Goal: Download file/media

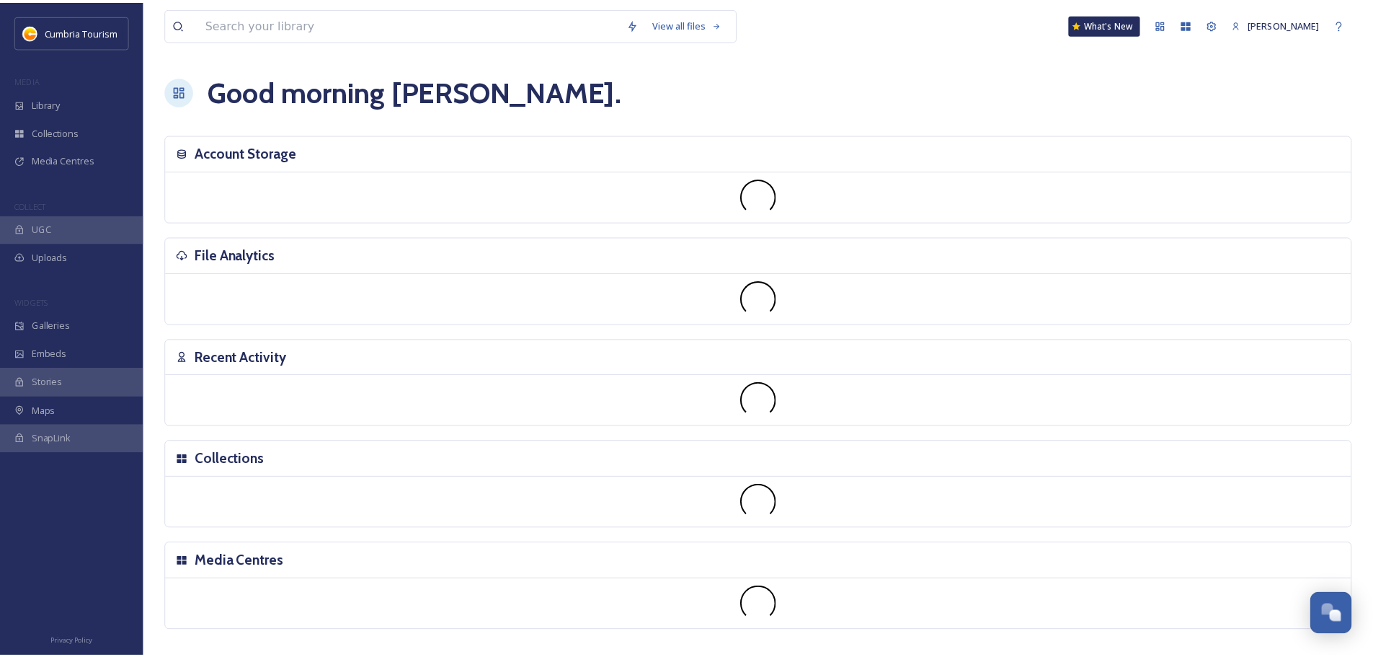
scroll to position [5659, 0]
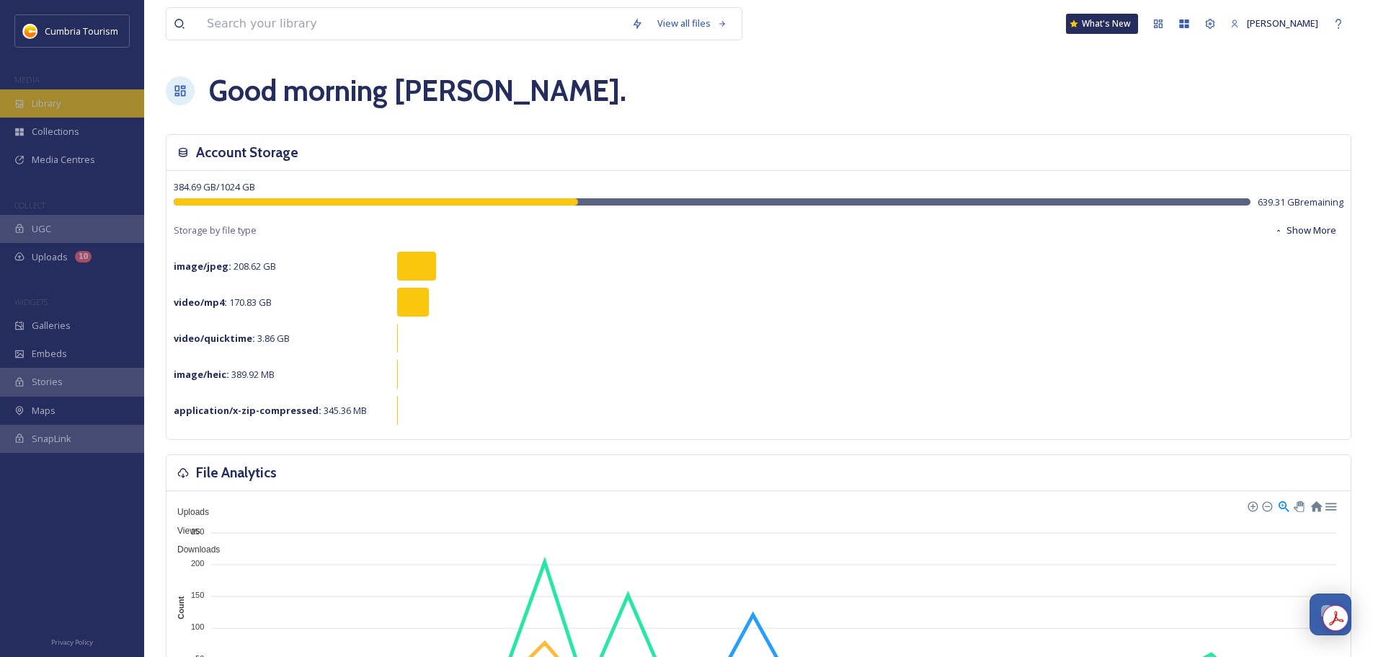
click at [68, 92] on div "Library" at bounding box center [72, 103] width 144 height 28
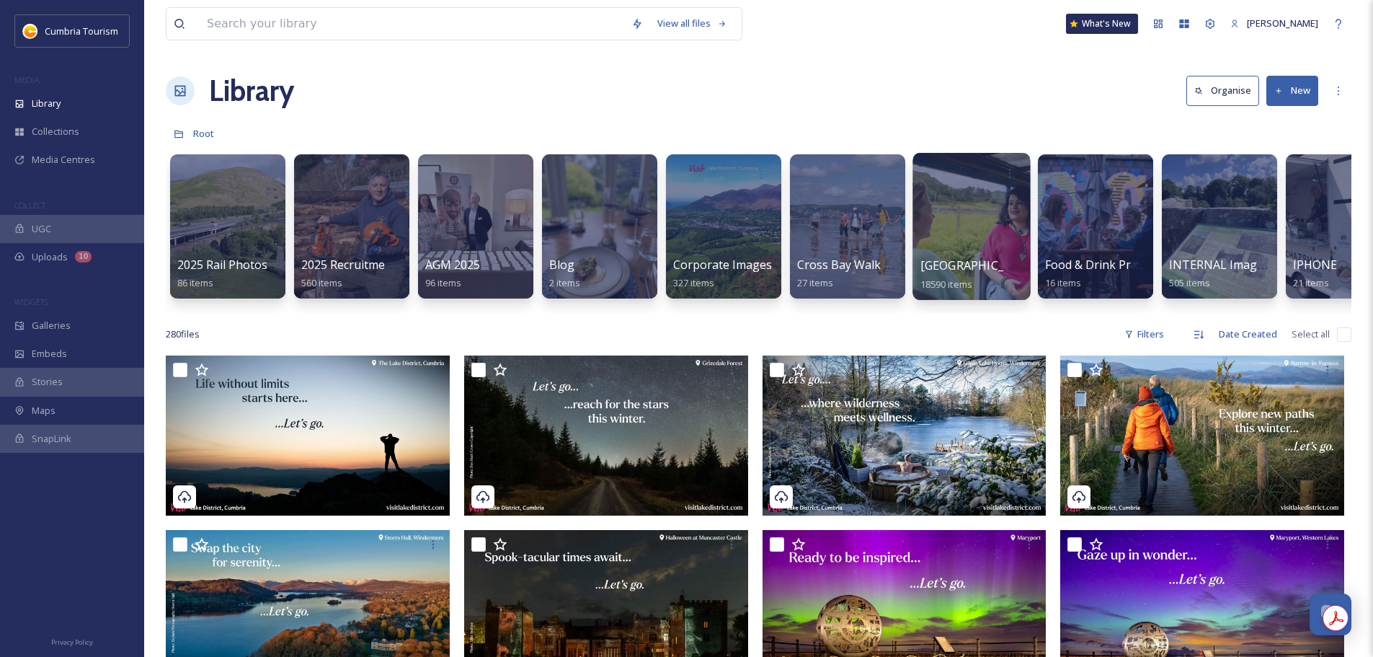
click at [1010, 260] on span "[GEOGRAPHIC_DATA]" at bounding box center [979, 265] width 118 height 16
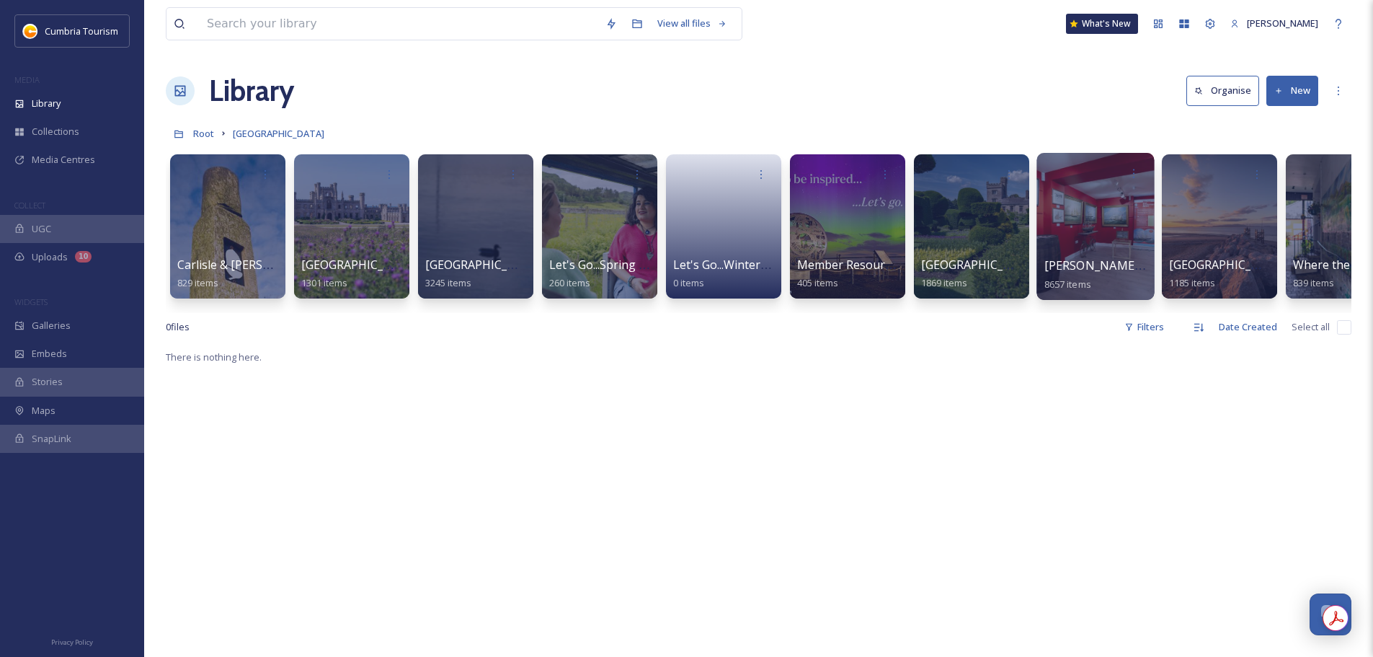
click at [1056, 264] on span "[PERSON_NAME] Uploads" at bounding box center [1115, 265] width 143 height 16
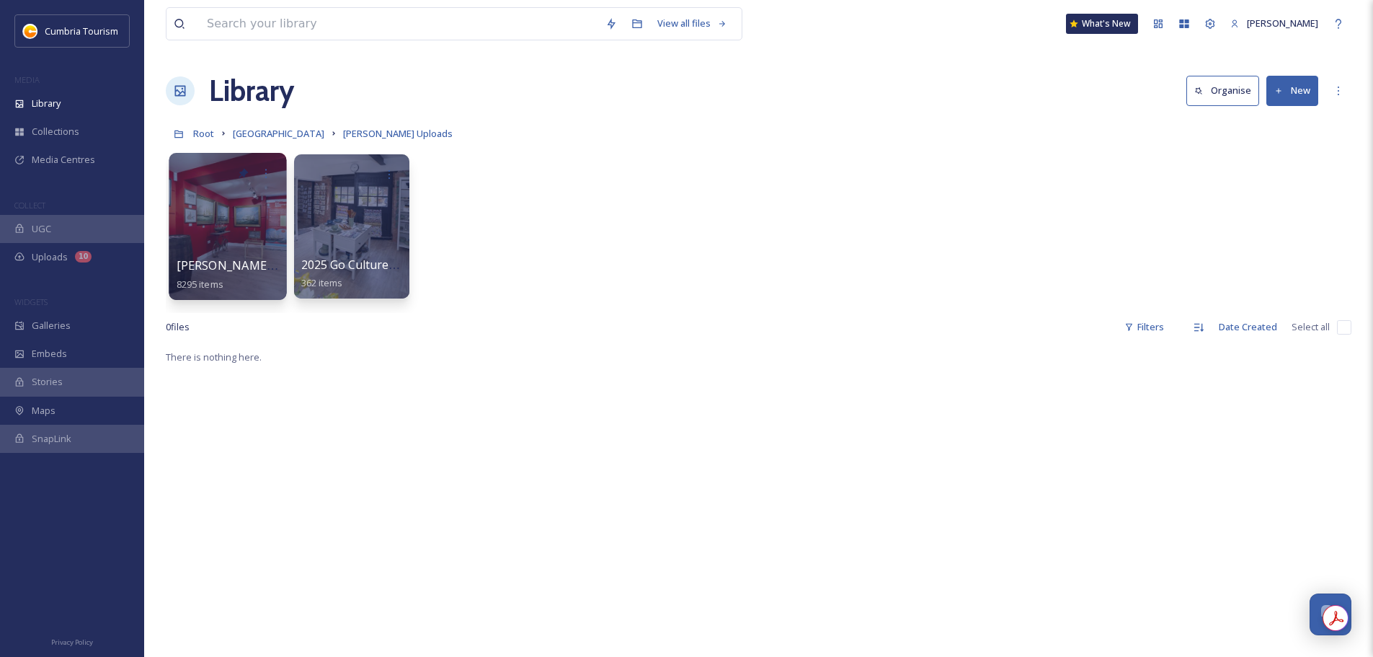
click at [199, 271] on span "[PERSON_NAME] Uploads - [DATE]" at bounding box center [273, 265] width 192 height 16
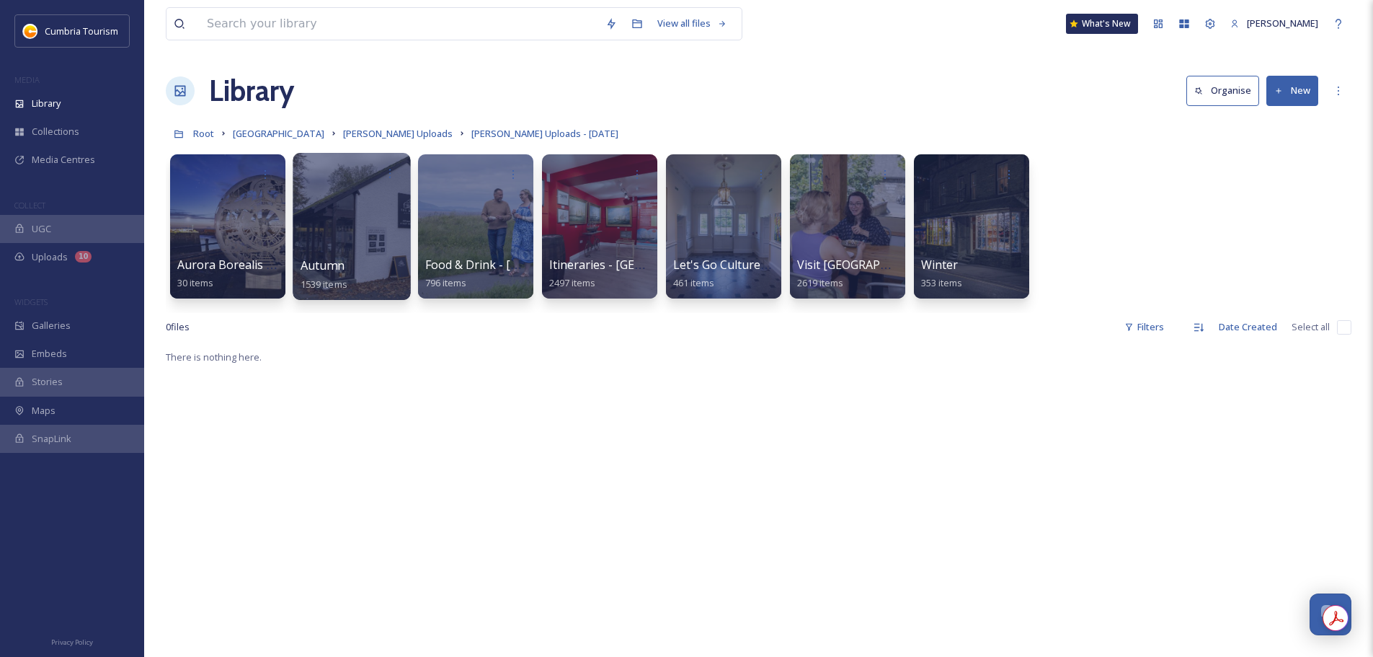
click at [336, 271] on span "Autumn" at bounding box center [323, 265] width 44 height 16
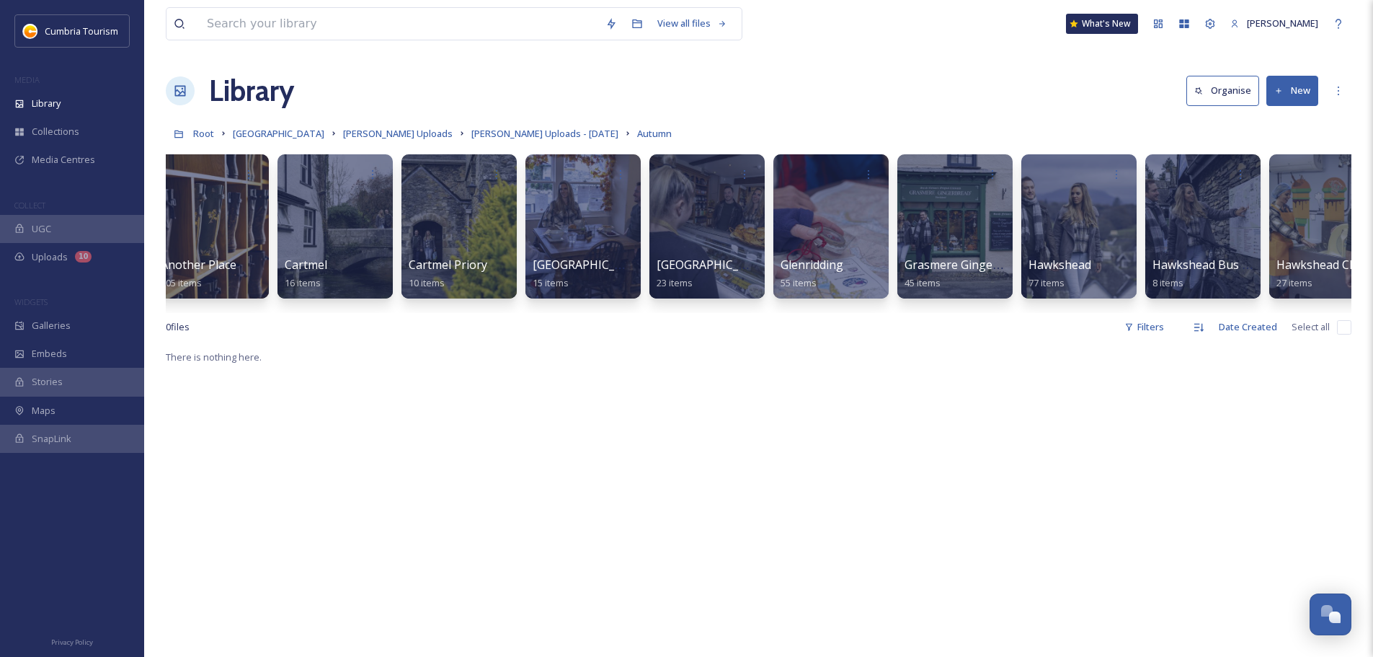
scroll to position [0, 159]
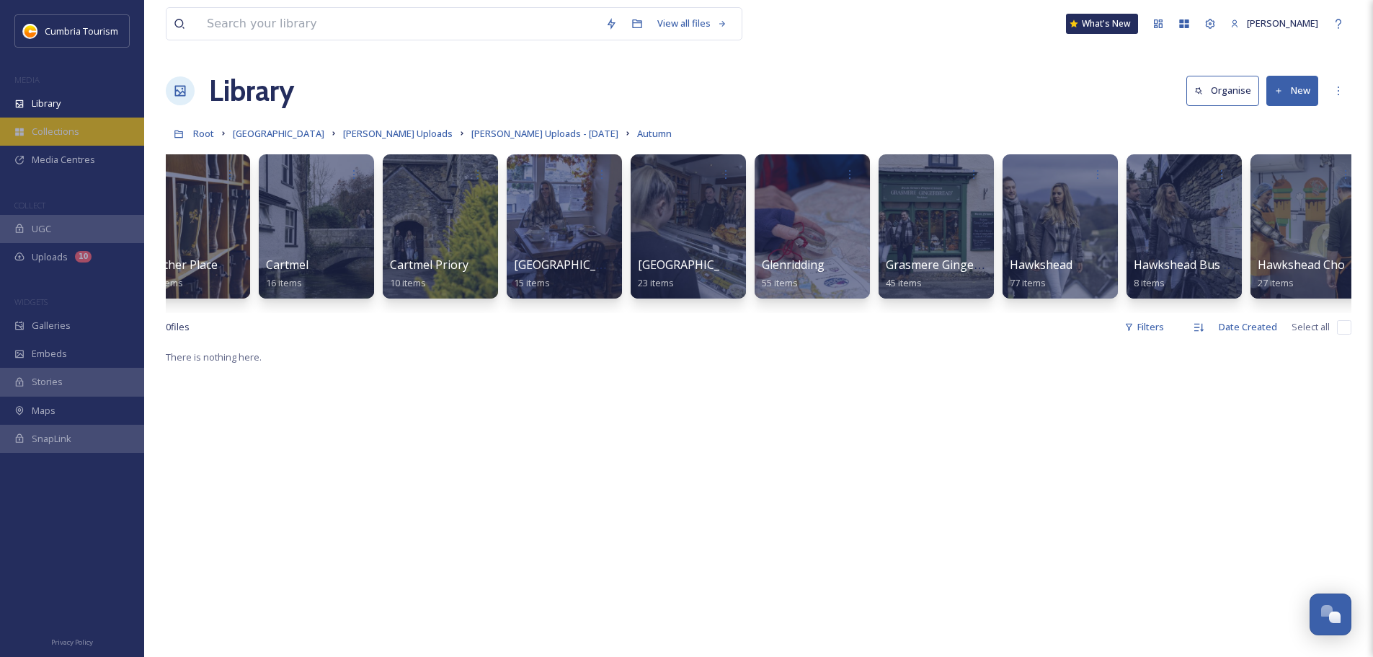
click at [89, 133] on div "Collections" at bounding box center [72, 131] width 144 height 28
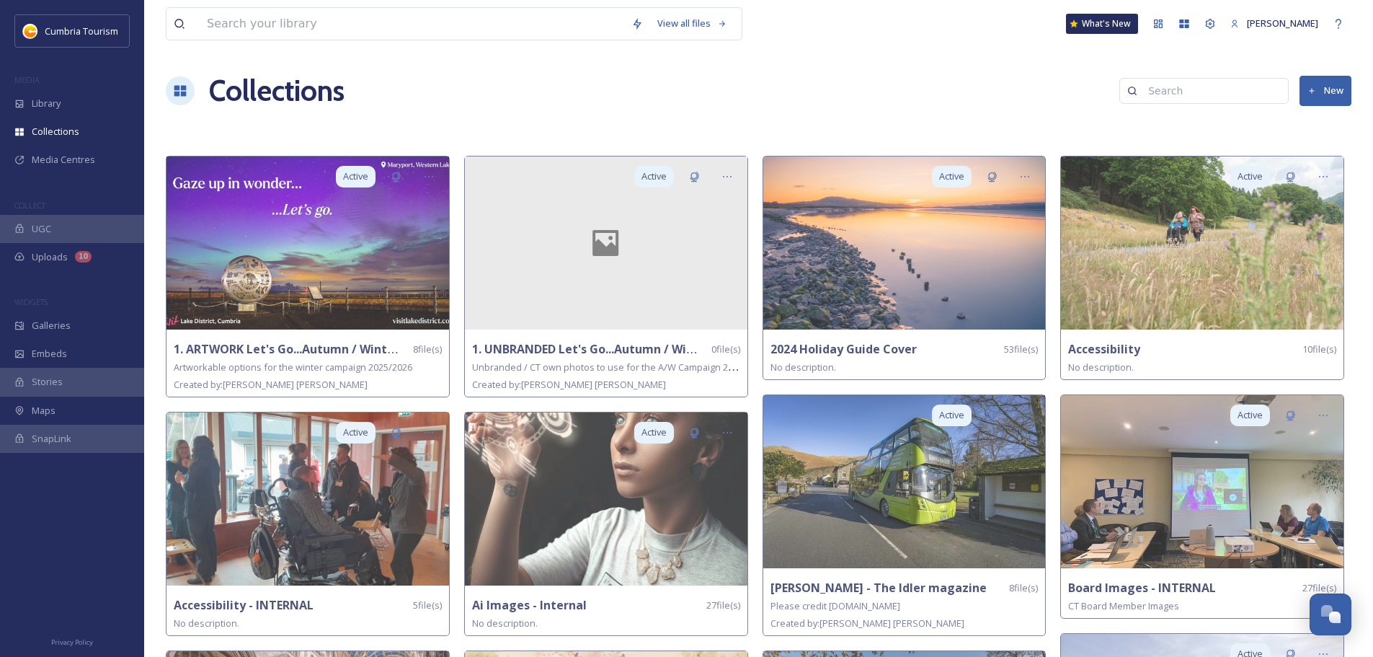
click at [1322, 89] on button "New" at bounding box center [1325, 91] width 52 height 30
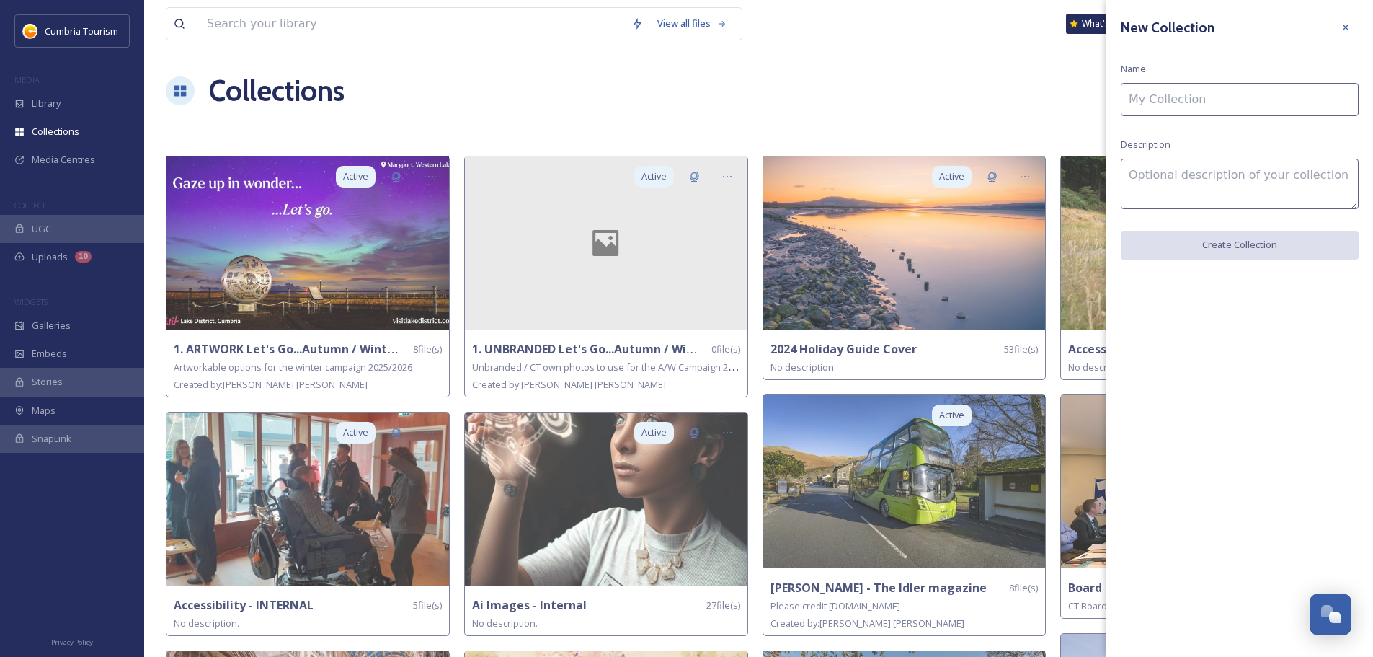
click at [1229, 94] on input at bounding box center [1240, 99] width 238 height 33
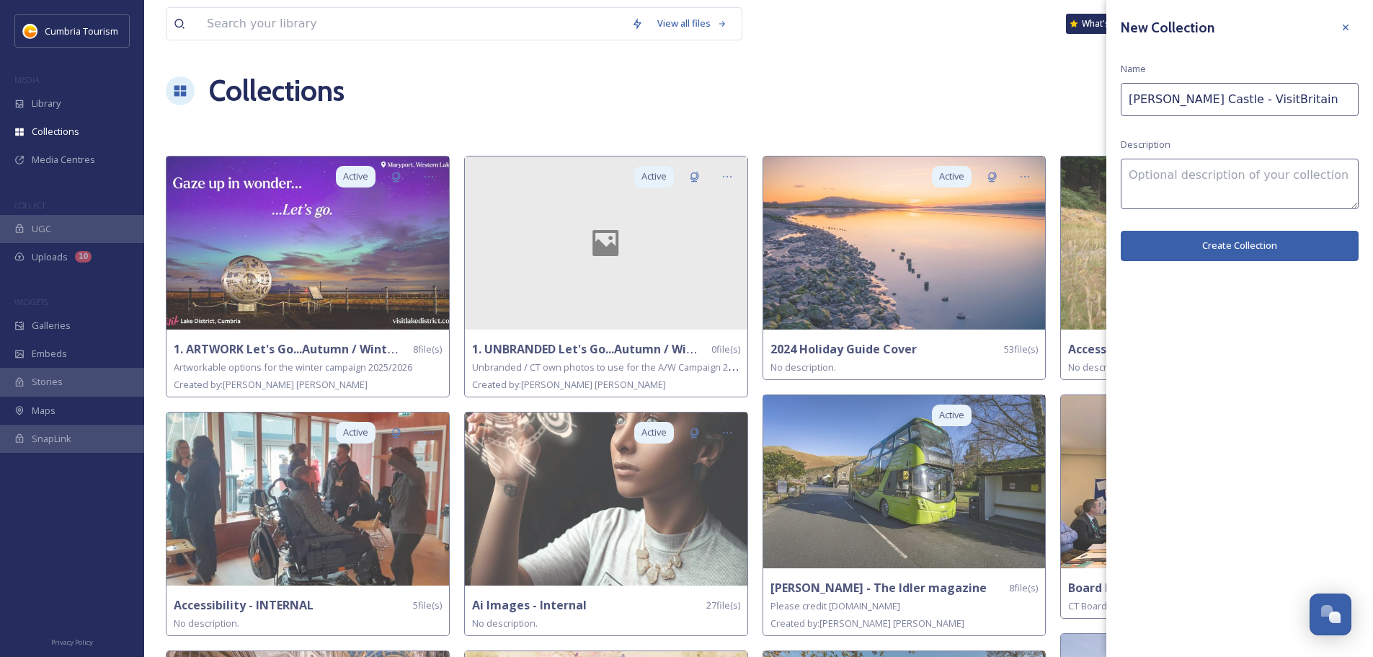
type input "[PERSON_NAME] Castle - VisitBritain"
click at [1206, 179] on textarea at bounding box center [1240, 184] width 238 height 50
type textarea "Autumn photography of [PERSON_NAME][GEOGRAPHIC_DATA], featuring [PERSON_NAME] C…"
click at [1234, 246] on button "Create Collection" at bounding box center [1240, 246] width 238 height 30
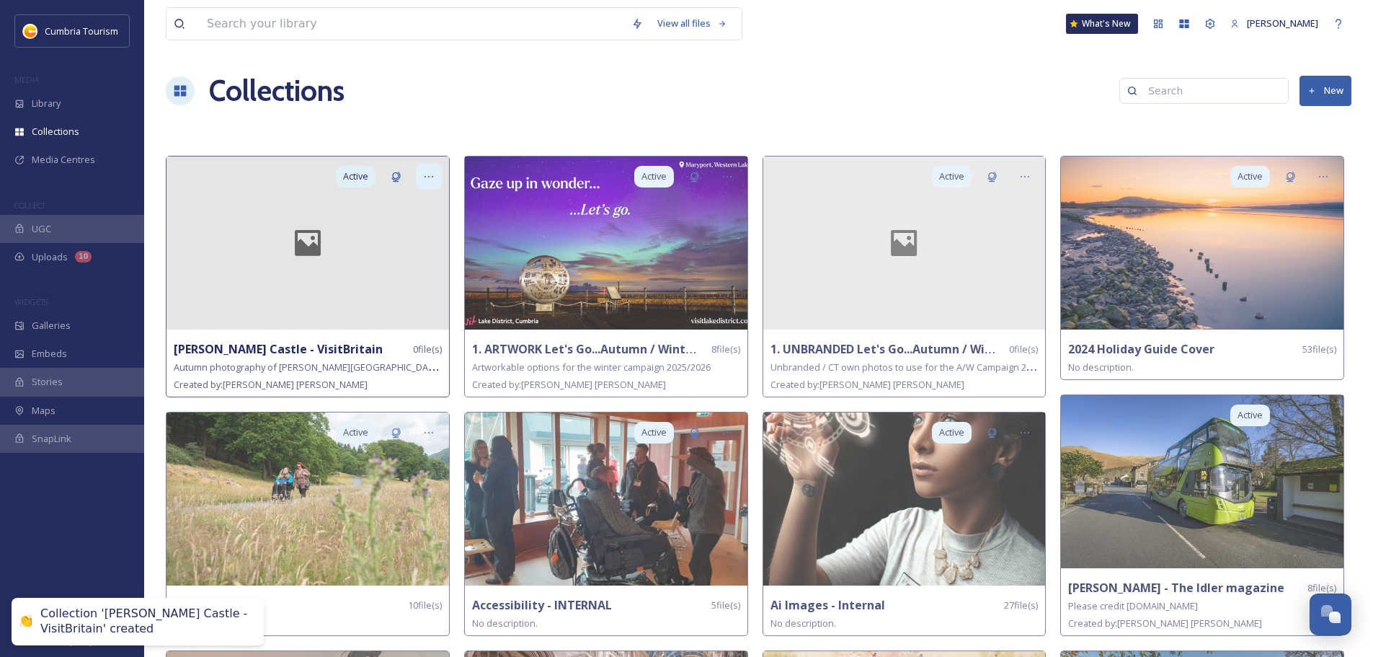
click at [430, 182] on div at bounding box center [429, 177] width 26 height 26
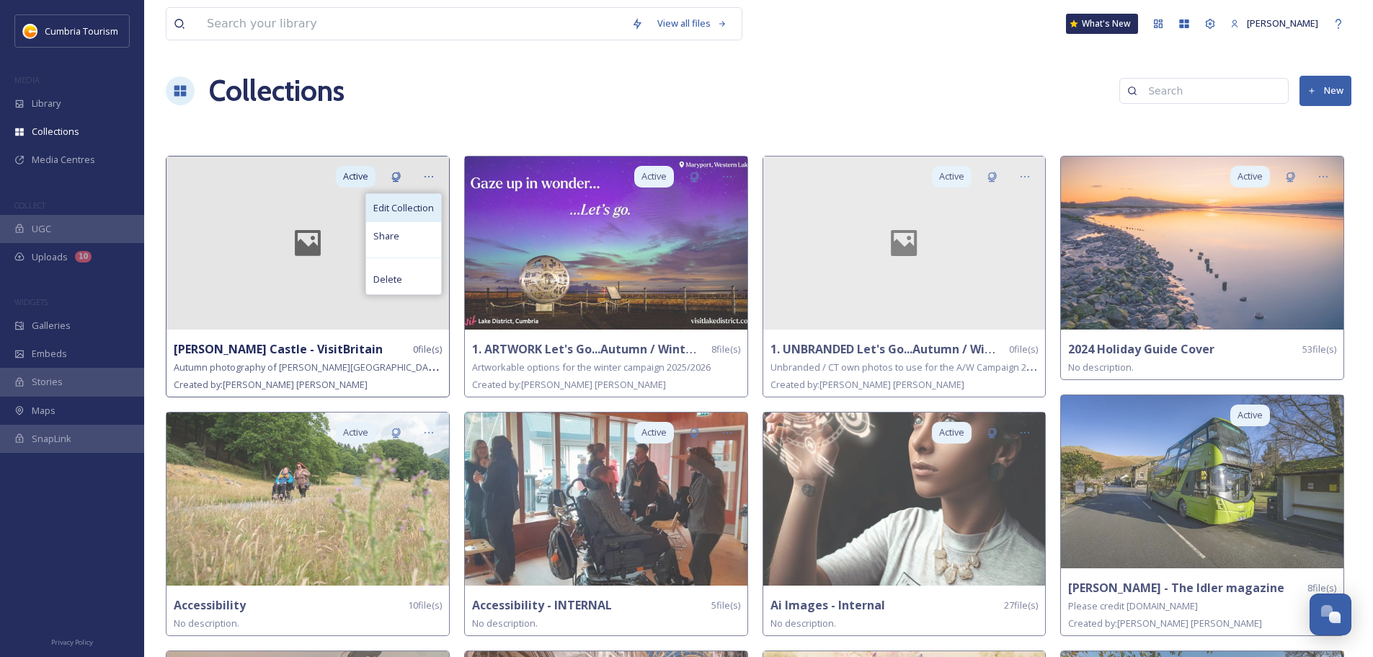
click at [401, 212] on span "Edit Collection" at bounding box center [403, 208] width 61 height 14
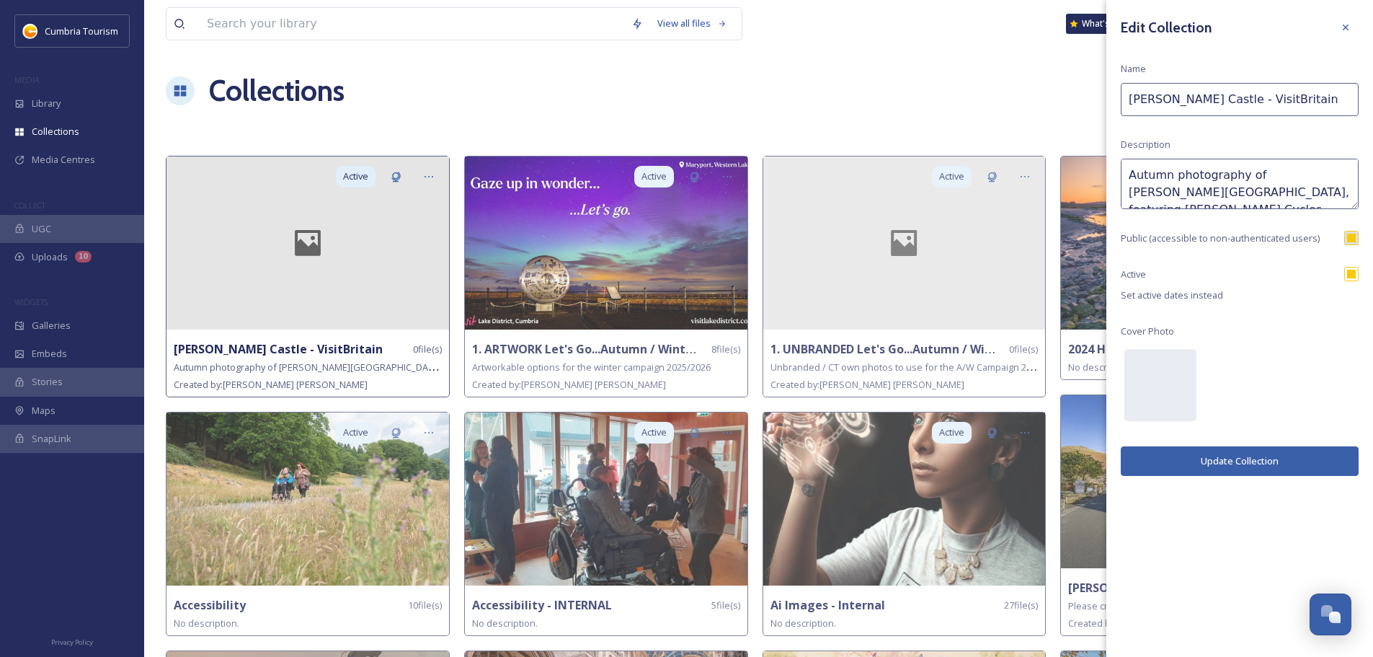
click at [1308, 190] on textarea "Autumn photography of [PERSON_NAME][GEOGRAPHIC_DATA], featuring [PERSON_NAME] C…" at bounding box center [1240, 184] width 238 height 50
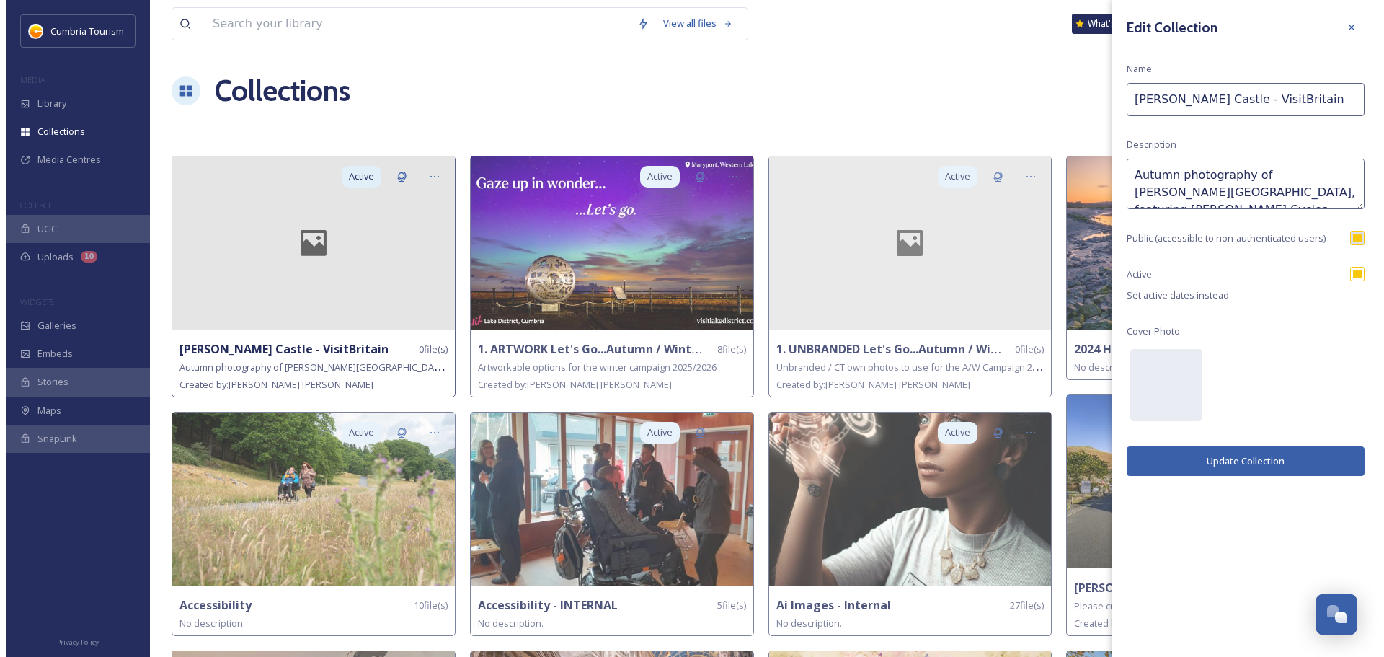
scroll to position [9, 0]
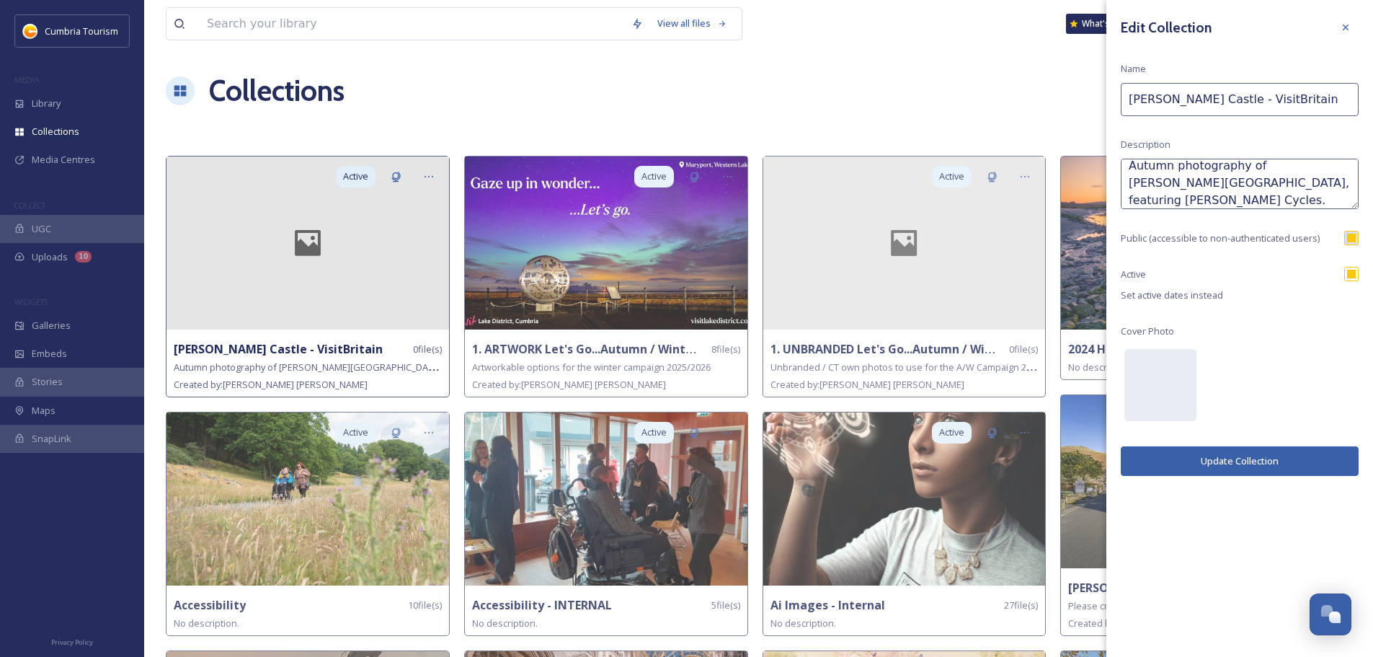
type textarea "Autumn photography of [PERSON_NAME][GEOGRAPHIC_DATA], featuring [PERSON_NAME] C…"
click at [1220, 457] on button "Update Collection" at bounding box center [1240, 461] width 238 height 30
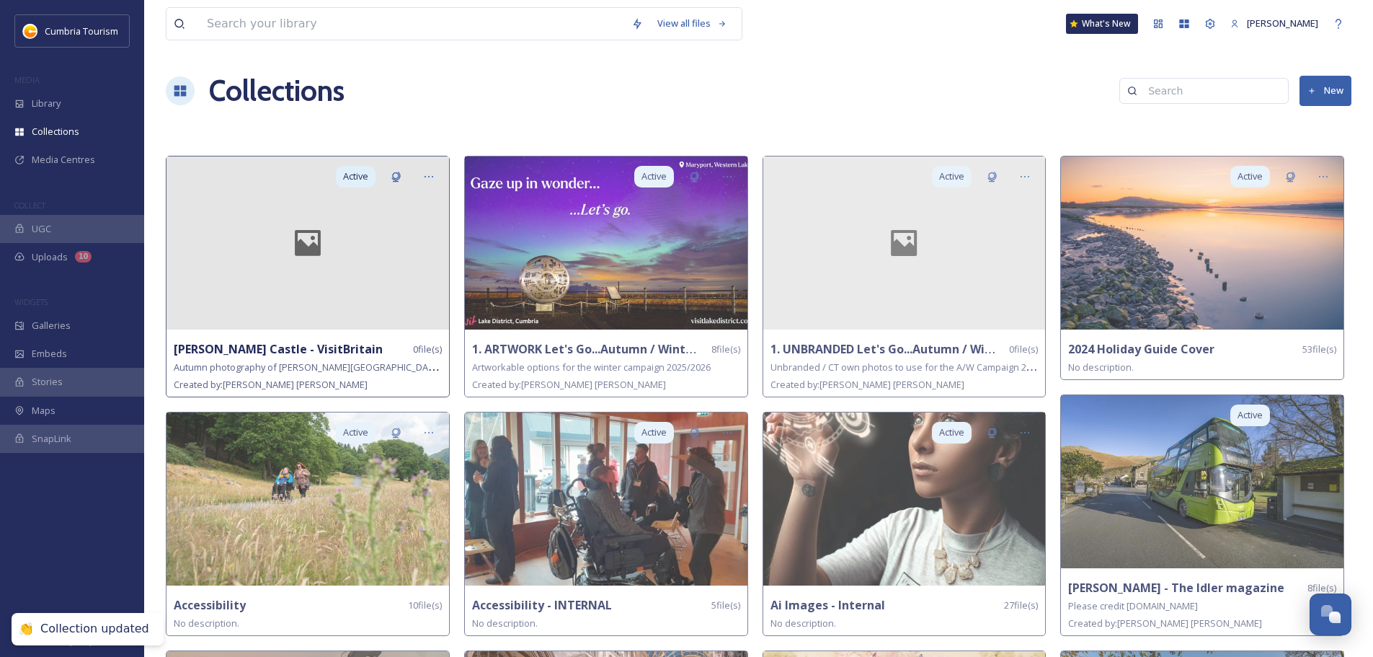
click at [332, 270] on div at bounding box center [307, 242] width 283 height 173
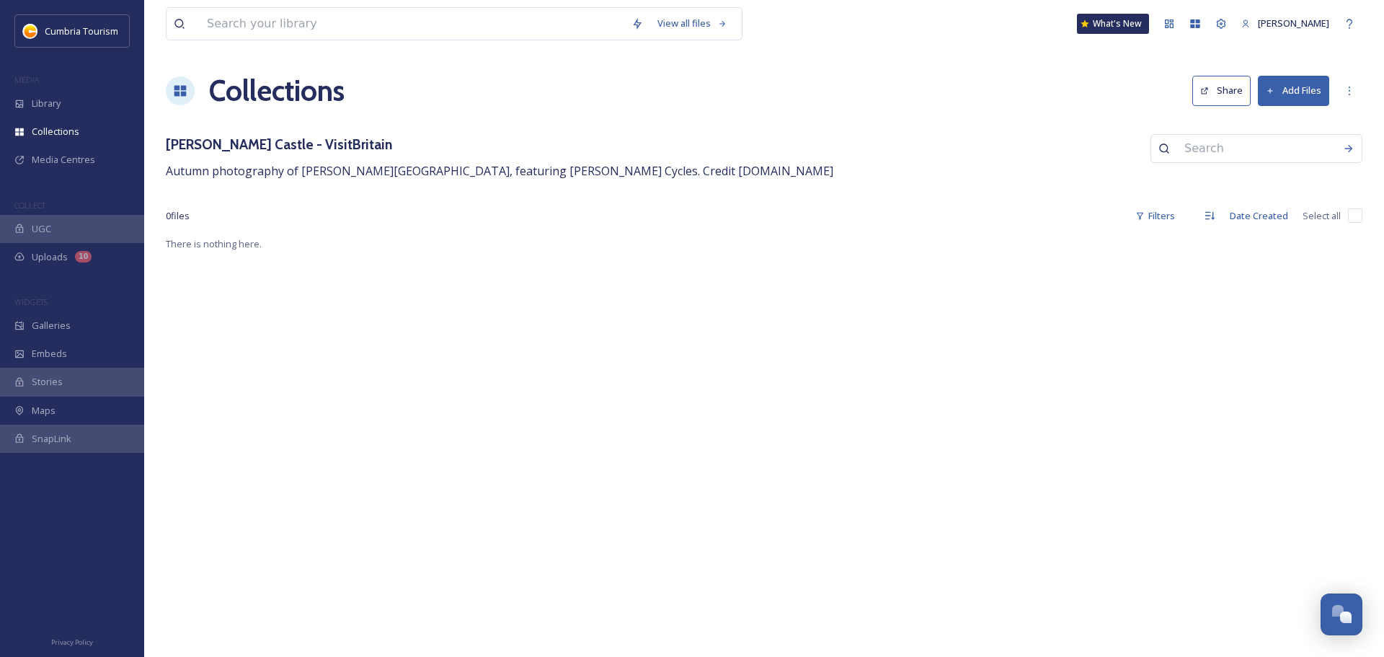
click at [1306, 92] on button "Add Files" at bounding box center [1293, 91] width 71 height 30
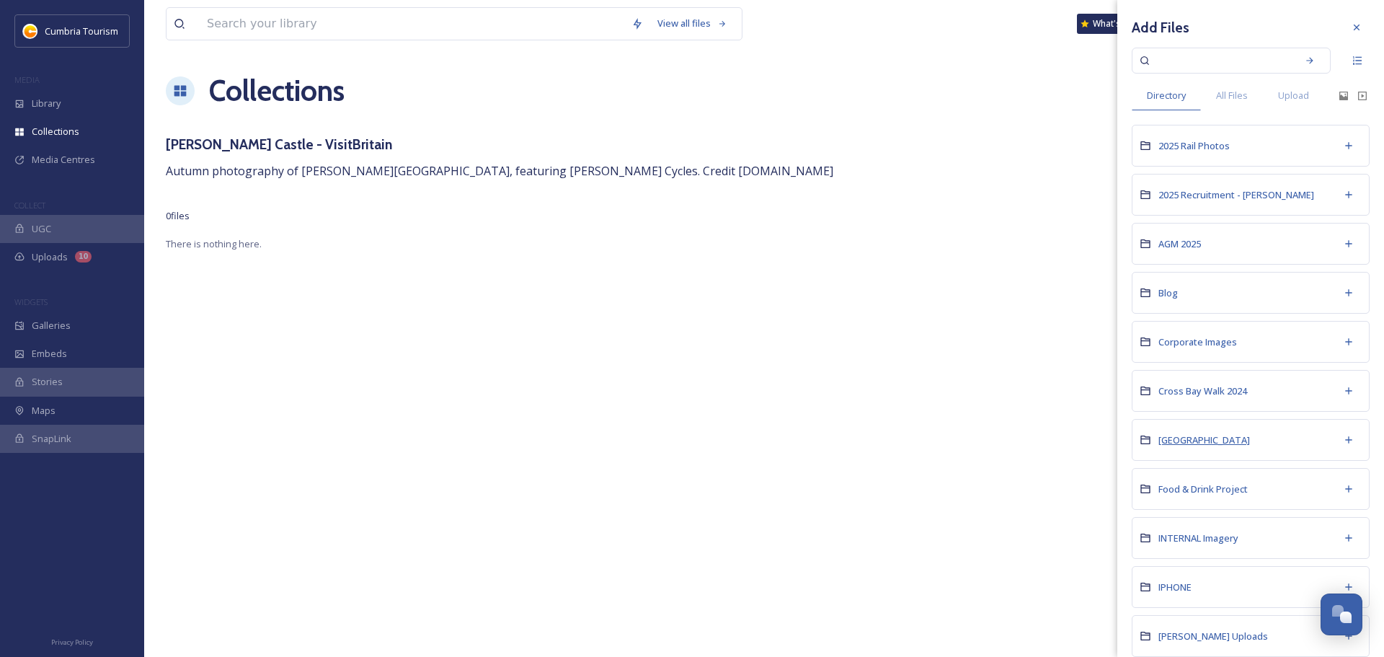
click at [1226, 441] on span "[GEOGRAPHIC_DATA]" at bounding box center [1204, 439] width 92 height 13
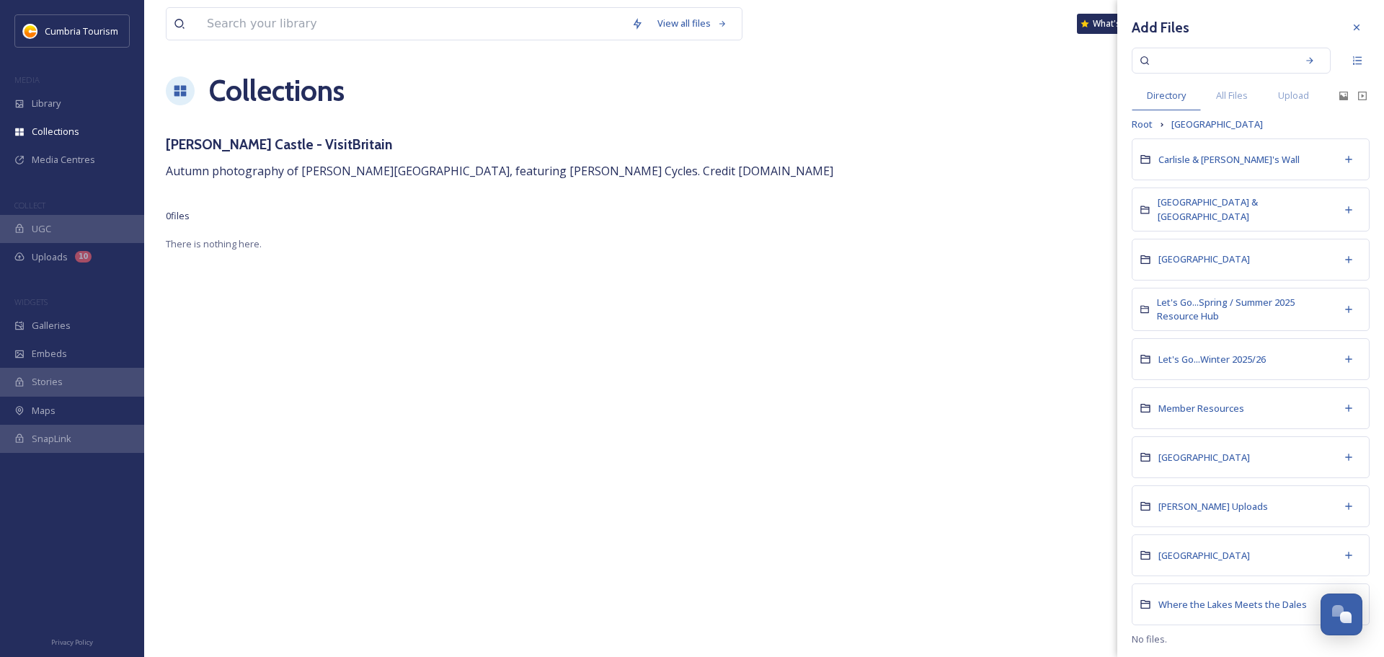
scroll to position [2, 0]
click at [1199, 507] on span "[PERSON_NAME] Uploads" at bounding box center [1213, 503] width 110 height 13
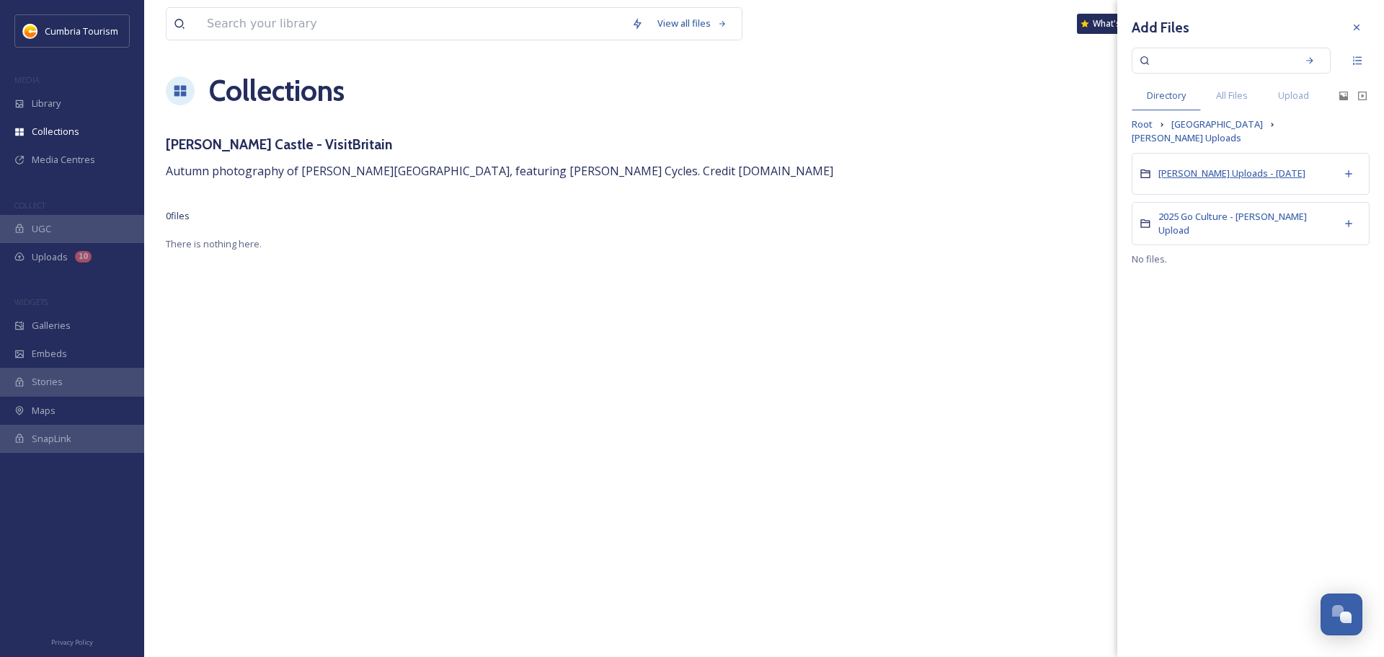
click at [1232, 169] on span "[PERSON_NAME] Uploads - [DATE]" at bounding box center [1231, 172] width 147 height 13
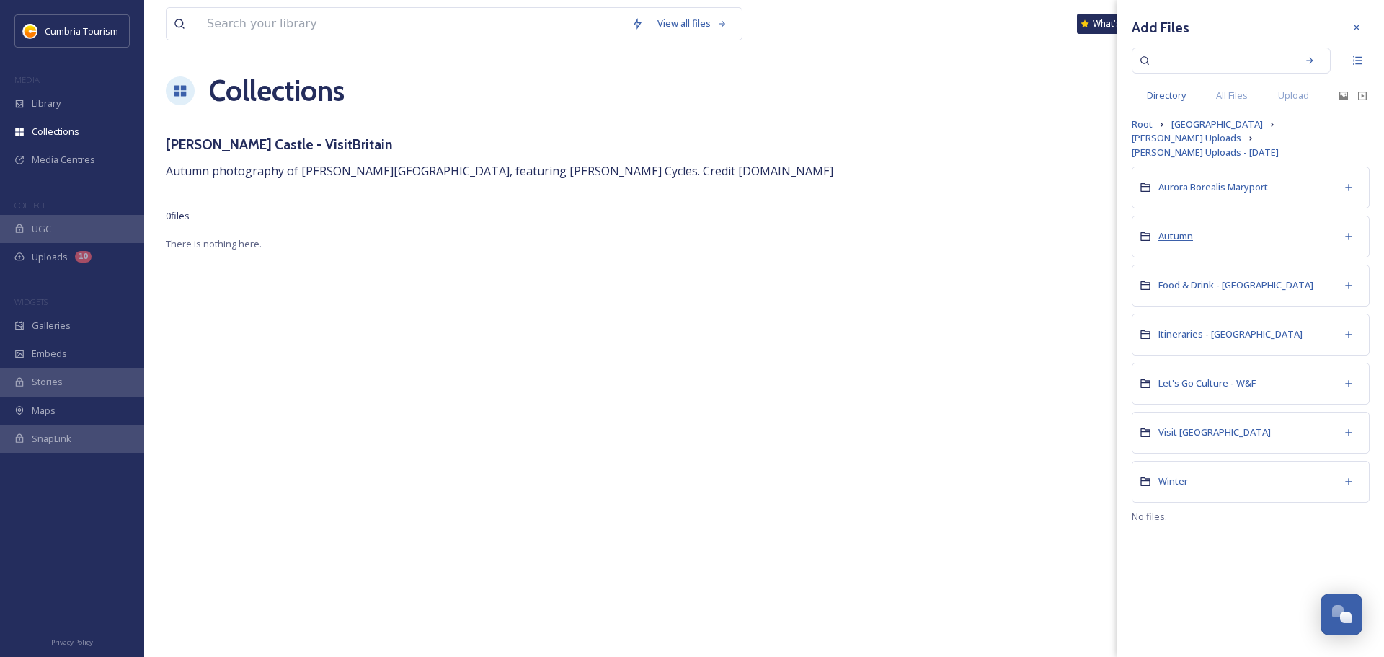
click at [1184, 229] on span "Autumn" at bounding box center [1175, 235] width 35 height 13
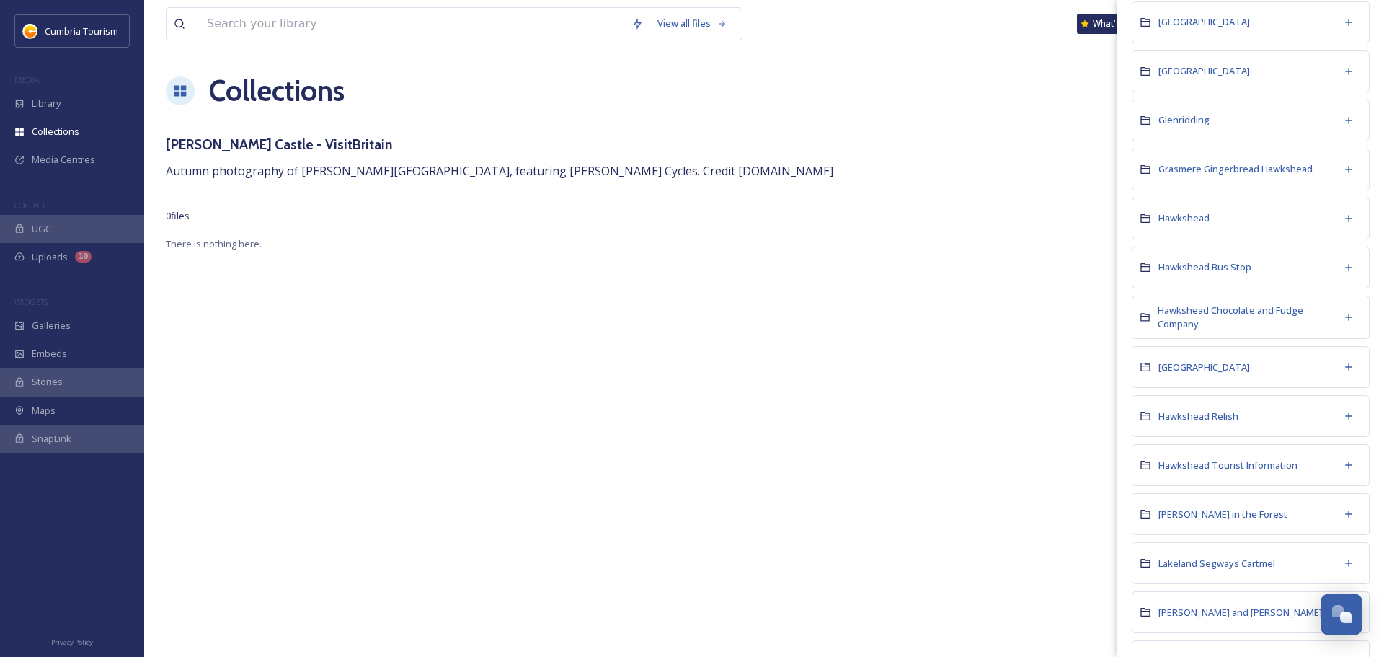
scroll to position [649, 0]
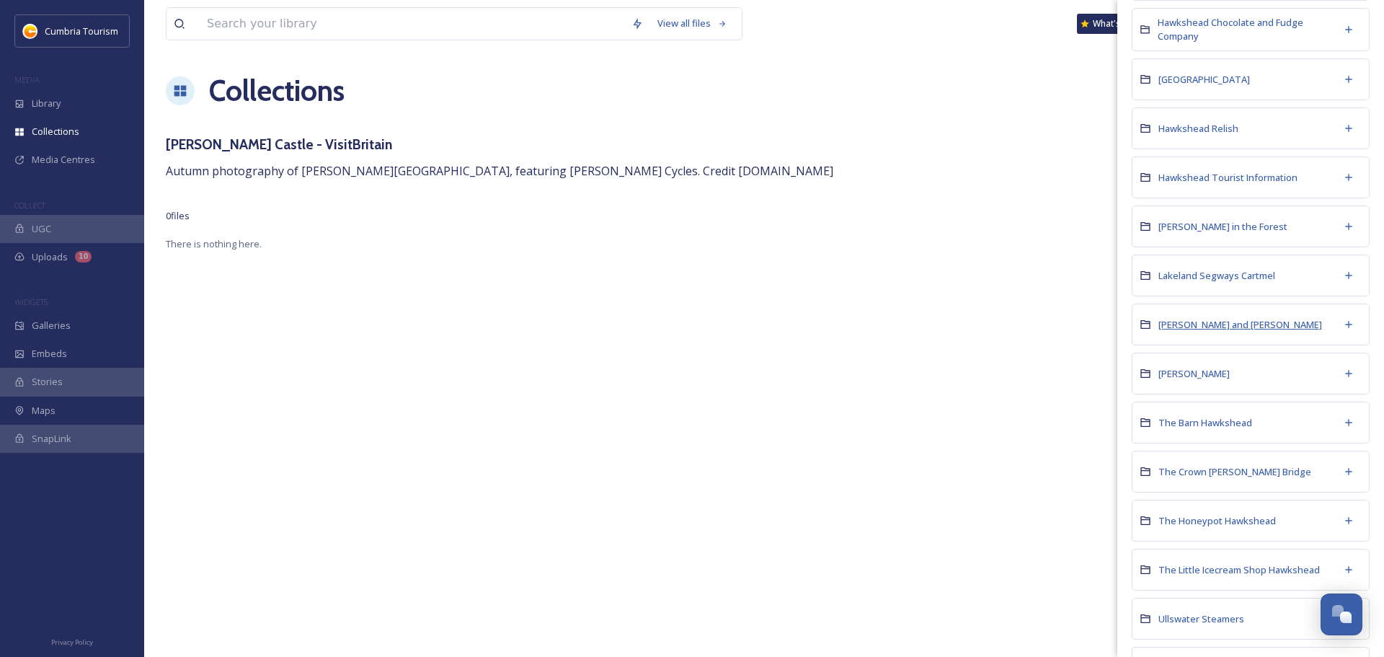
click at [1194, 332] on span "[PERSON_NAME] and [PERSON_NAME]" at bounding box center [1240, 325] width 164 height 14
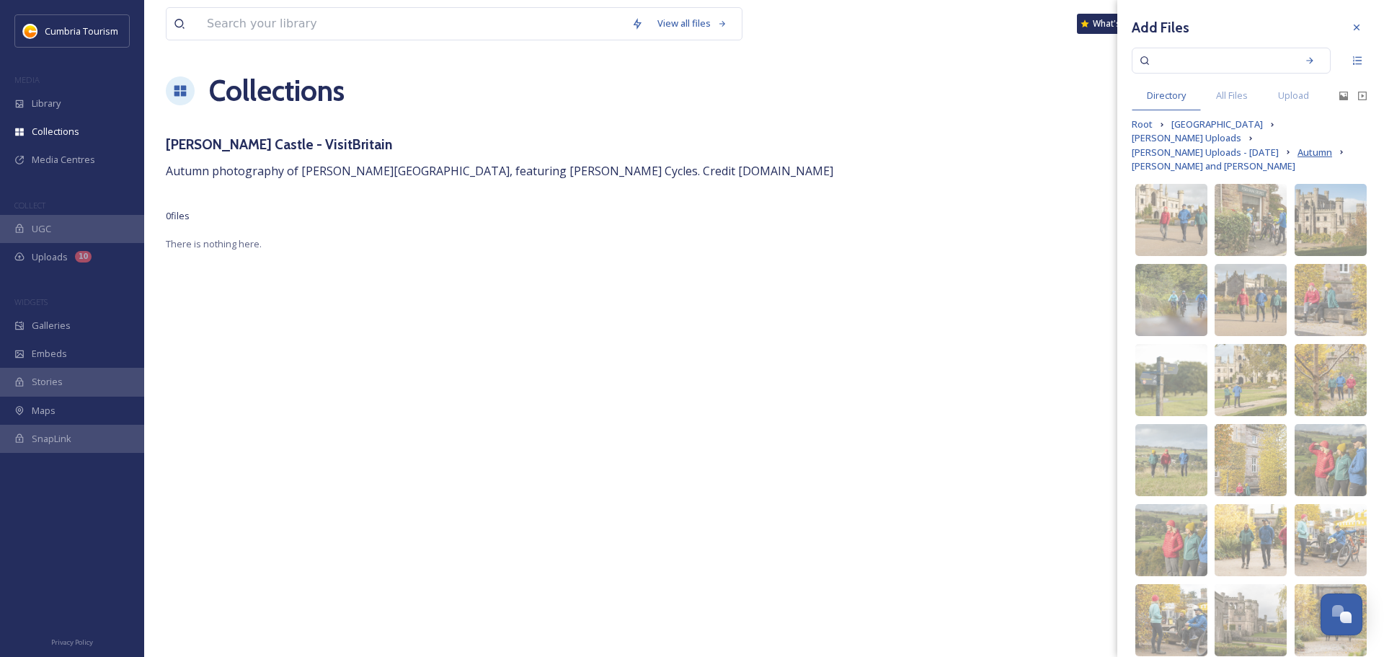
click at [1297, 152] on span "Autumn" at bounding box center [1314, 153] width 35 height 14
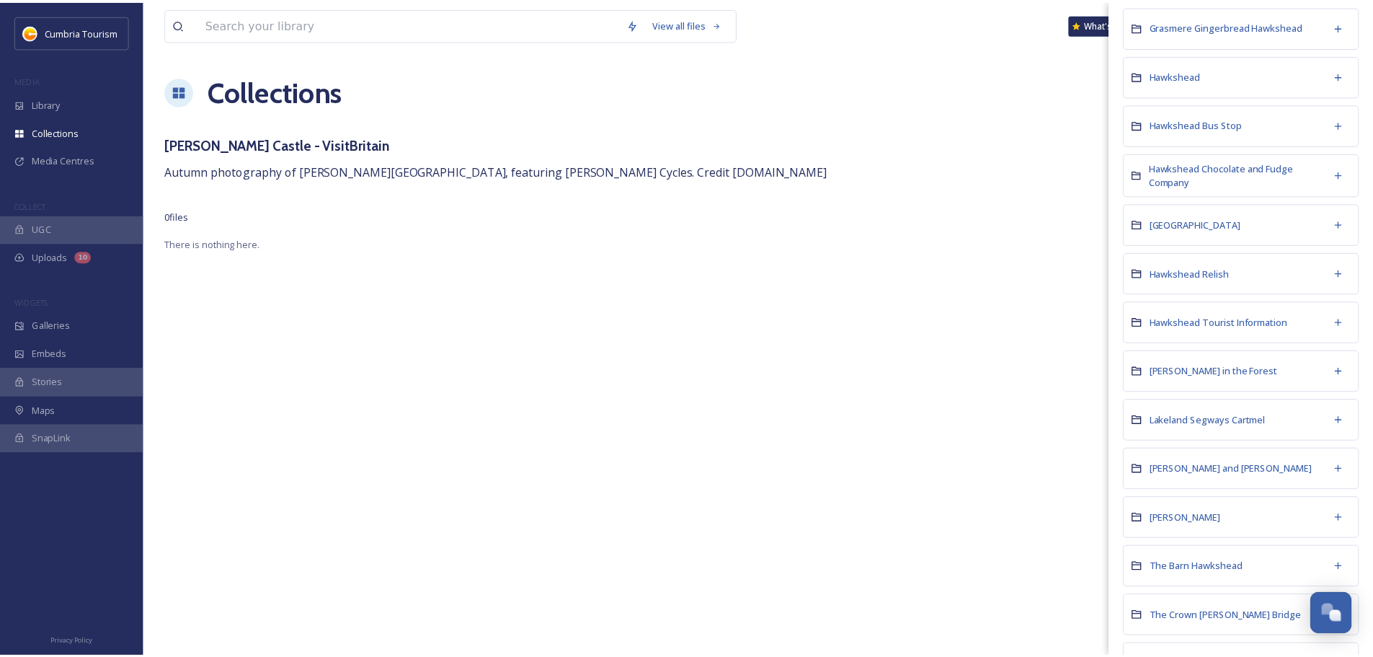
scroll to position [504, 0]
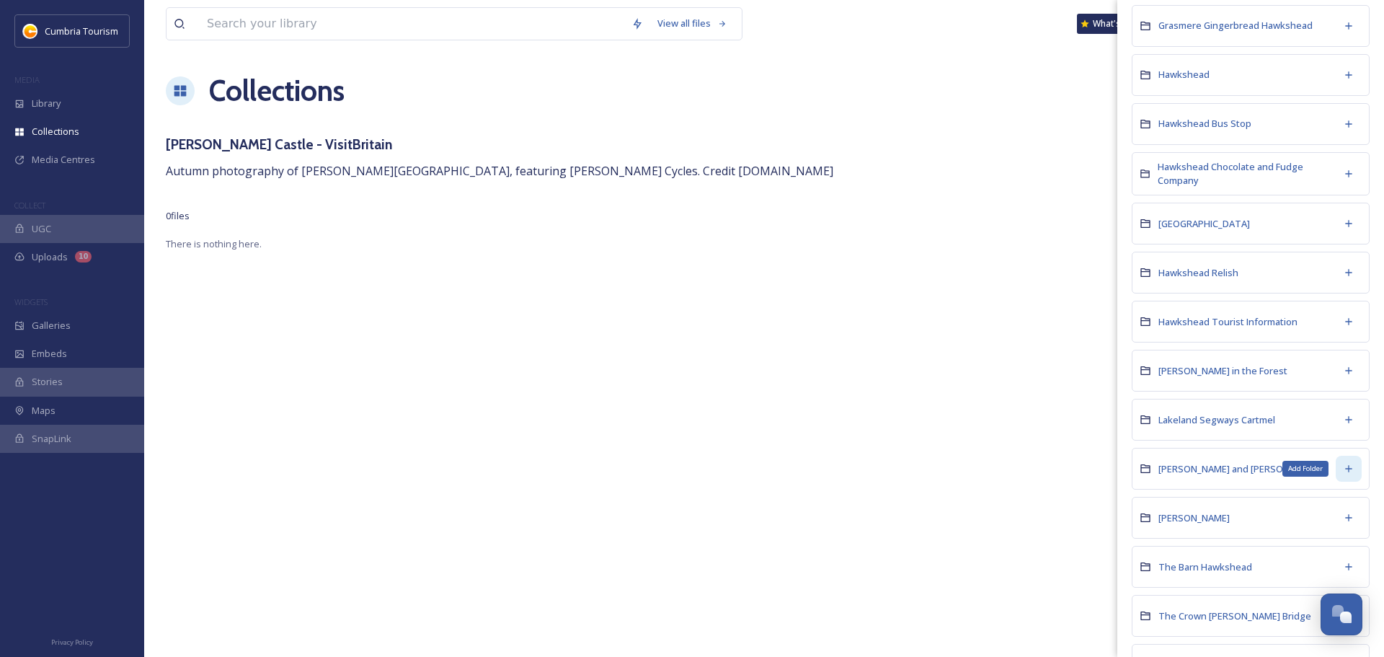
click at [1343, 469] on icon at bounding box center [1349, 469] width 12 height 12
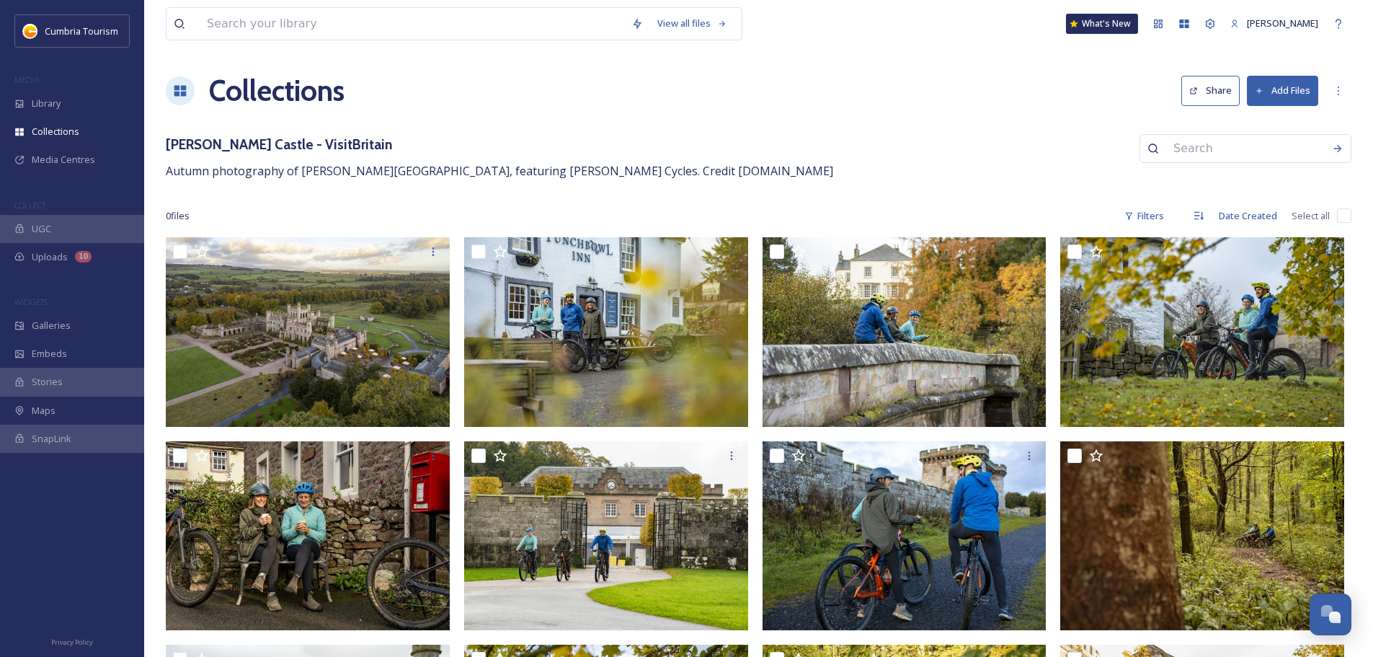
click at [858, 158] on div "[PERSON_NAME] Castle - VisitBritain Autumn photography of [PERSON_NAME][GEOGRAP…" at bounding box center [758, 157] width 1185 height 46
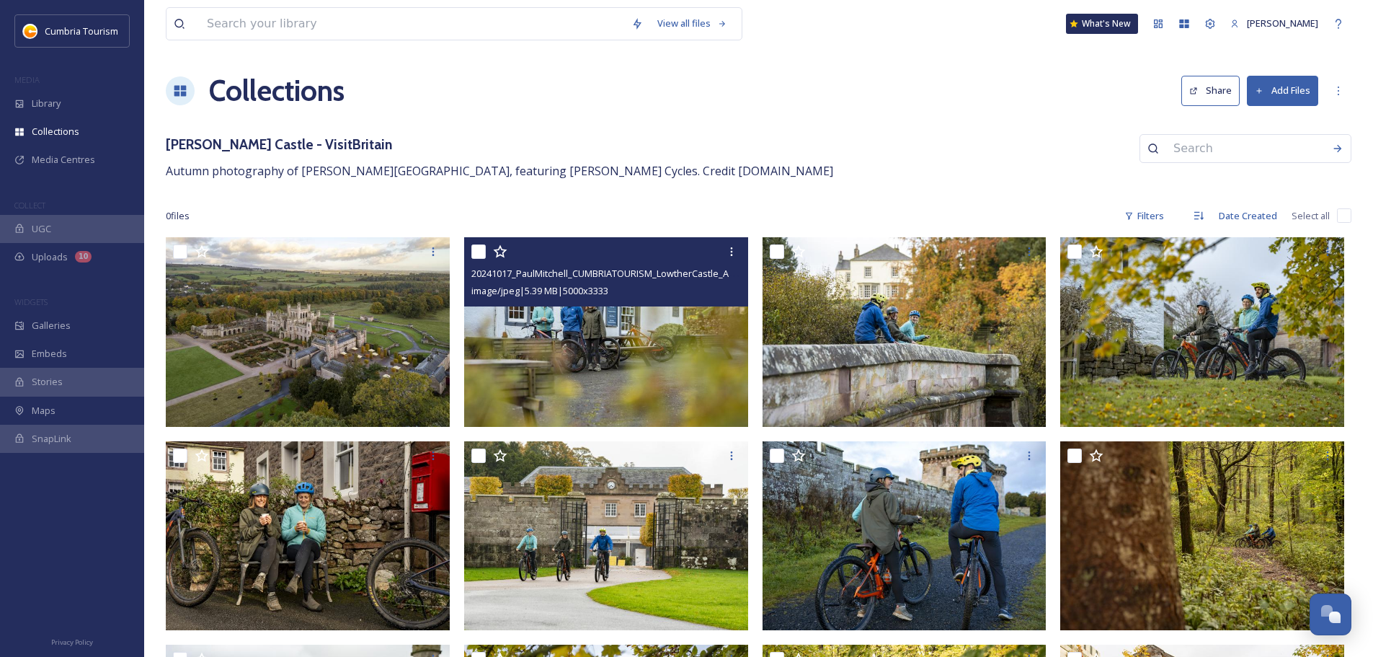
click at [481, 252] on input "checkbox" at bounding box center [478, 251] width 14 height 14
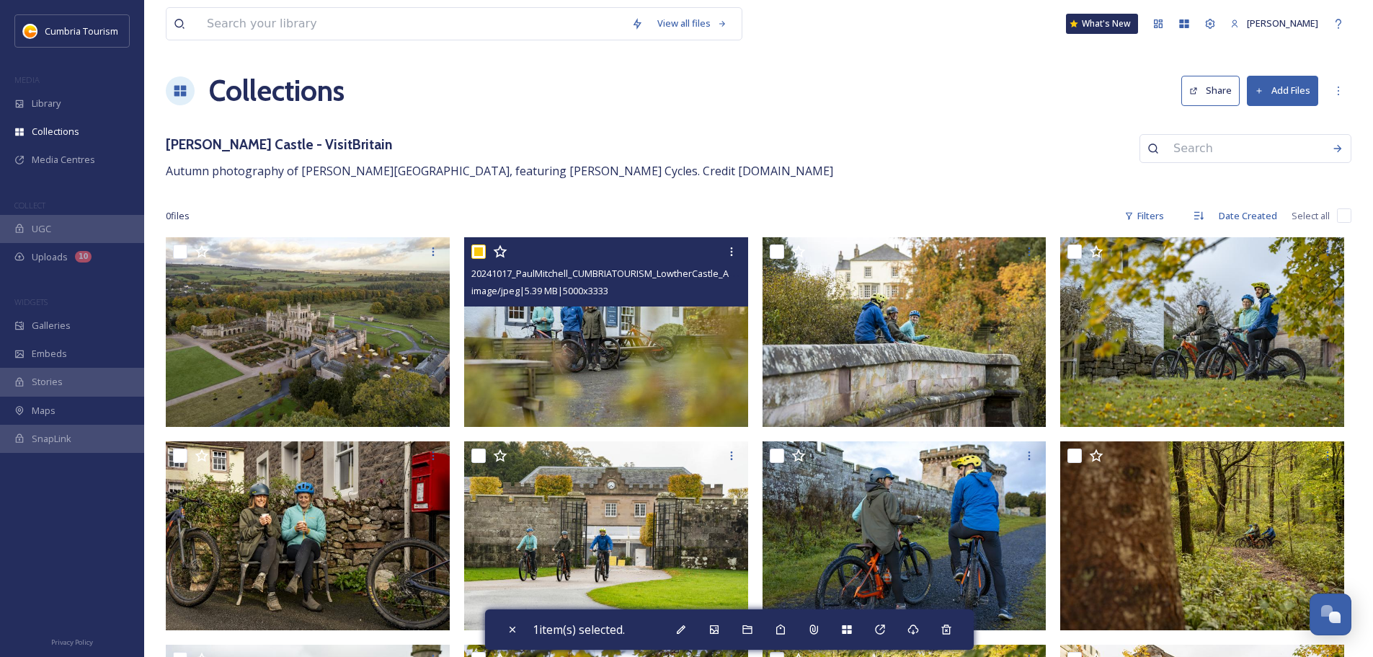
click at [475, 253] on input "checkbox" at bounding box center [478, 251] width 14 height 14
checkbox input "false"
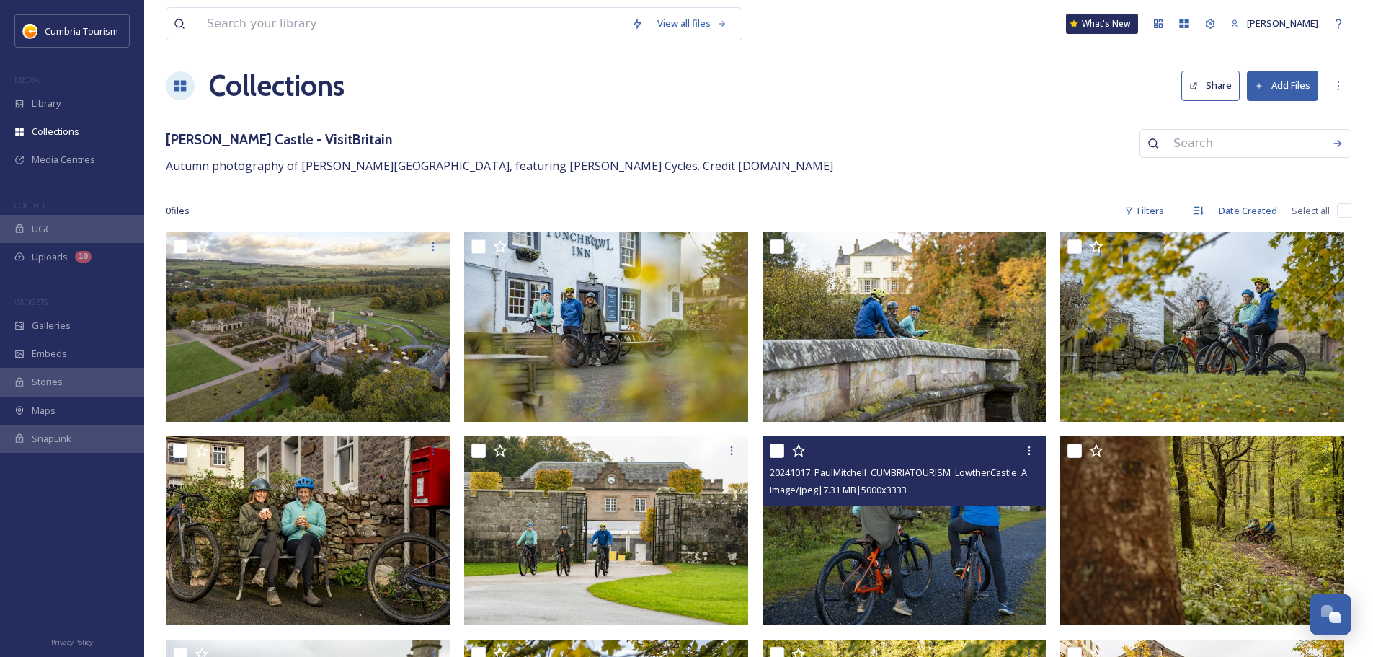
scroll to position [0, 0]
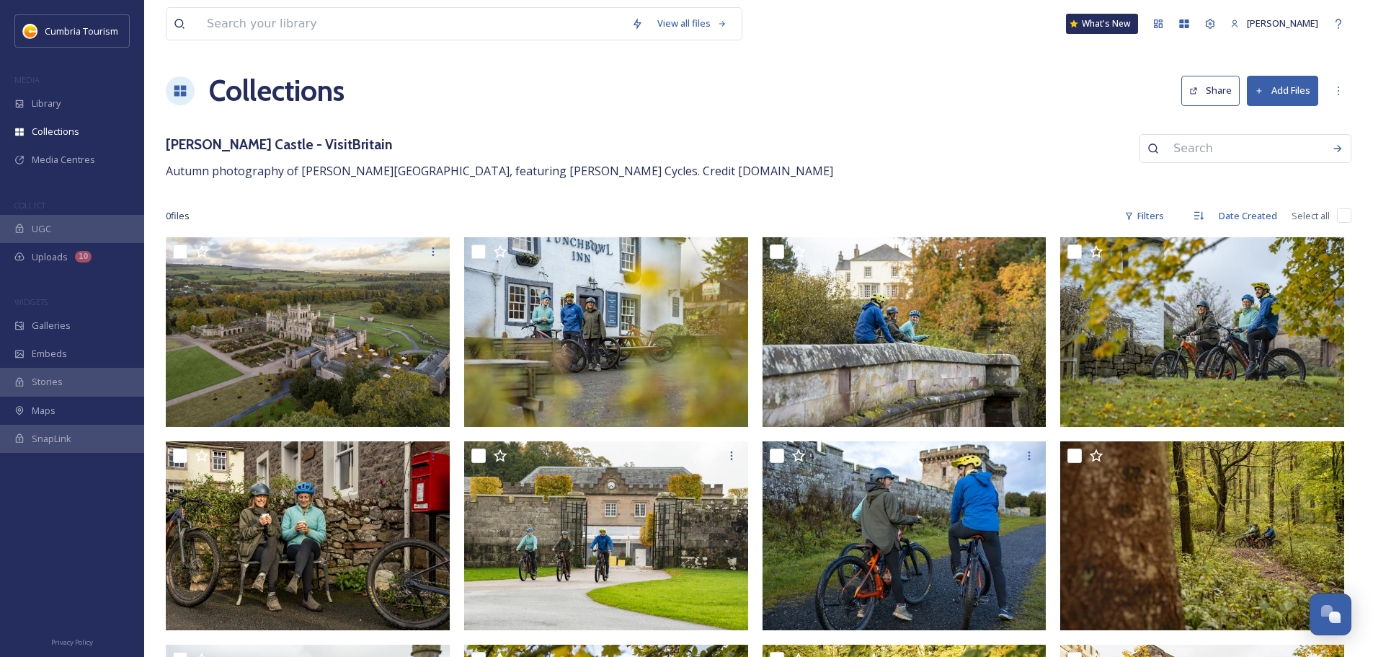
click at [1190, 89] on icon at bounding box center [1193, 90] width 9 height 9
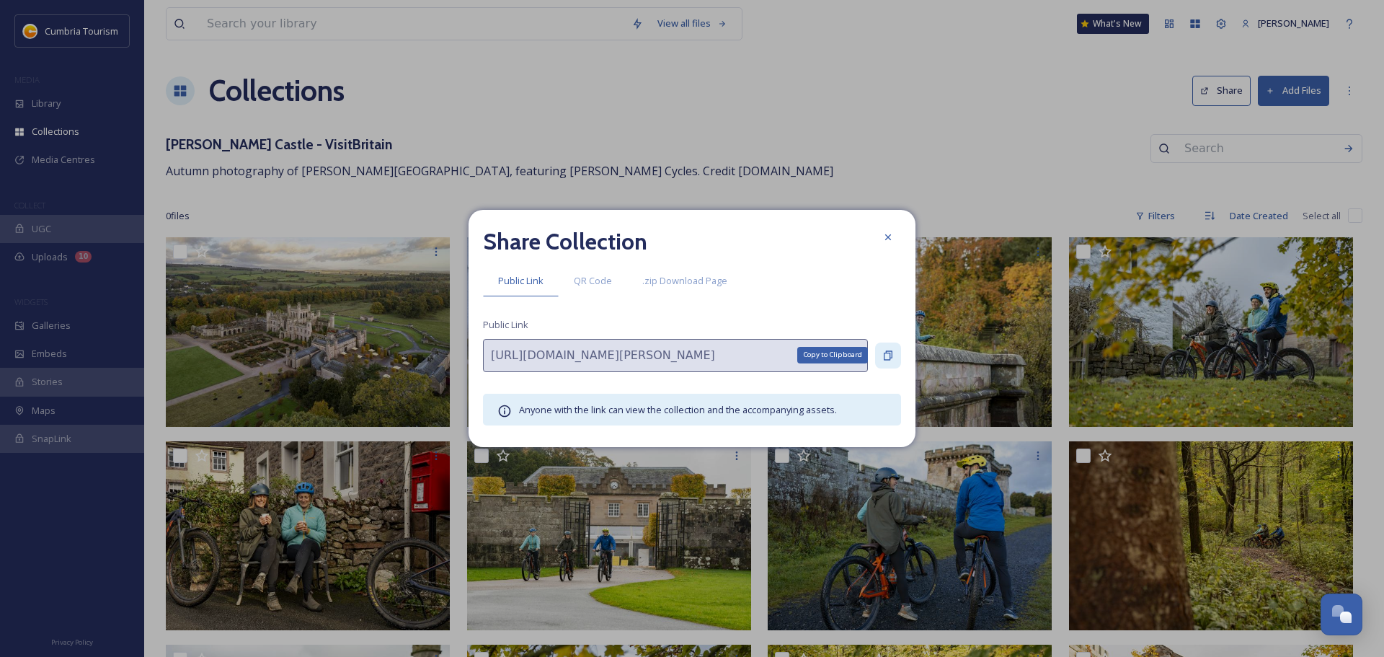
click at [882, 350] on icon at bounding box center [888, 356] width 12 height 12
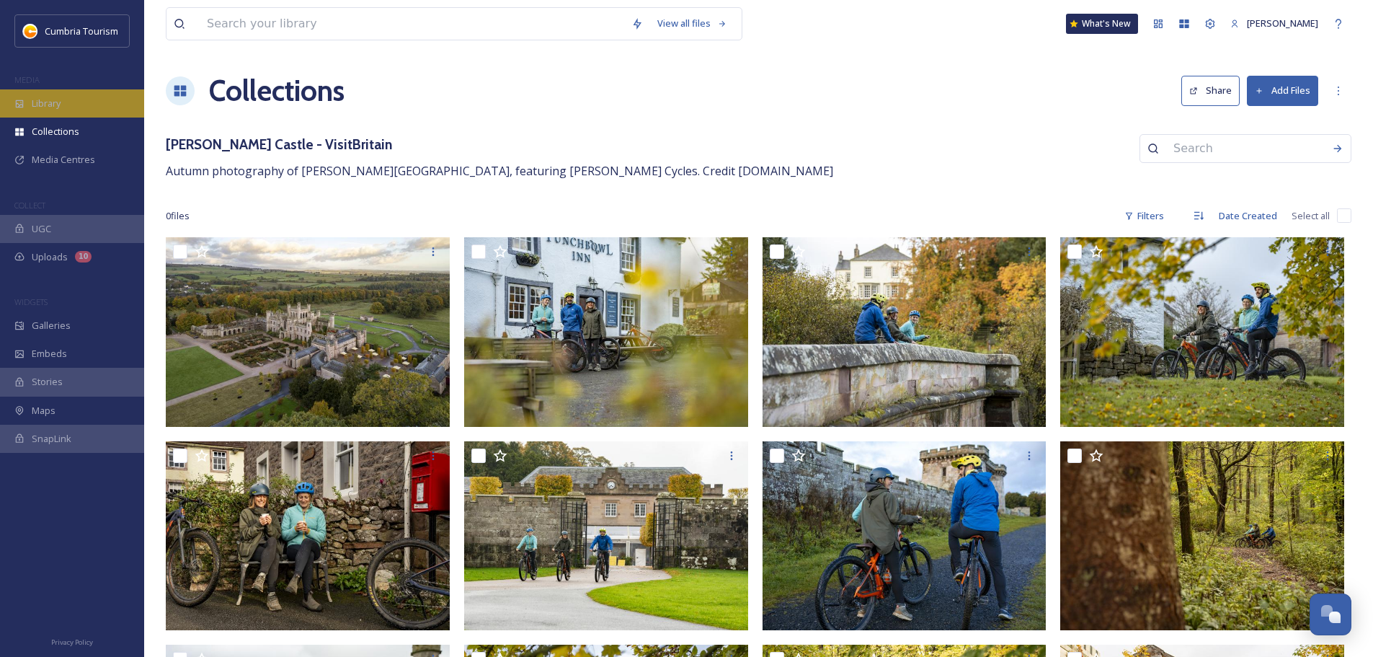
click at [42, 105] on span "Library" at bounding box center [46, 104] width 29 height 14
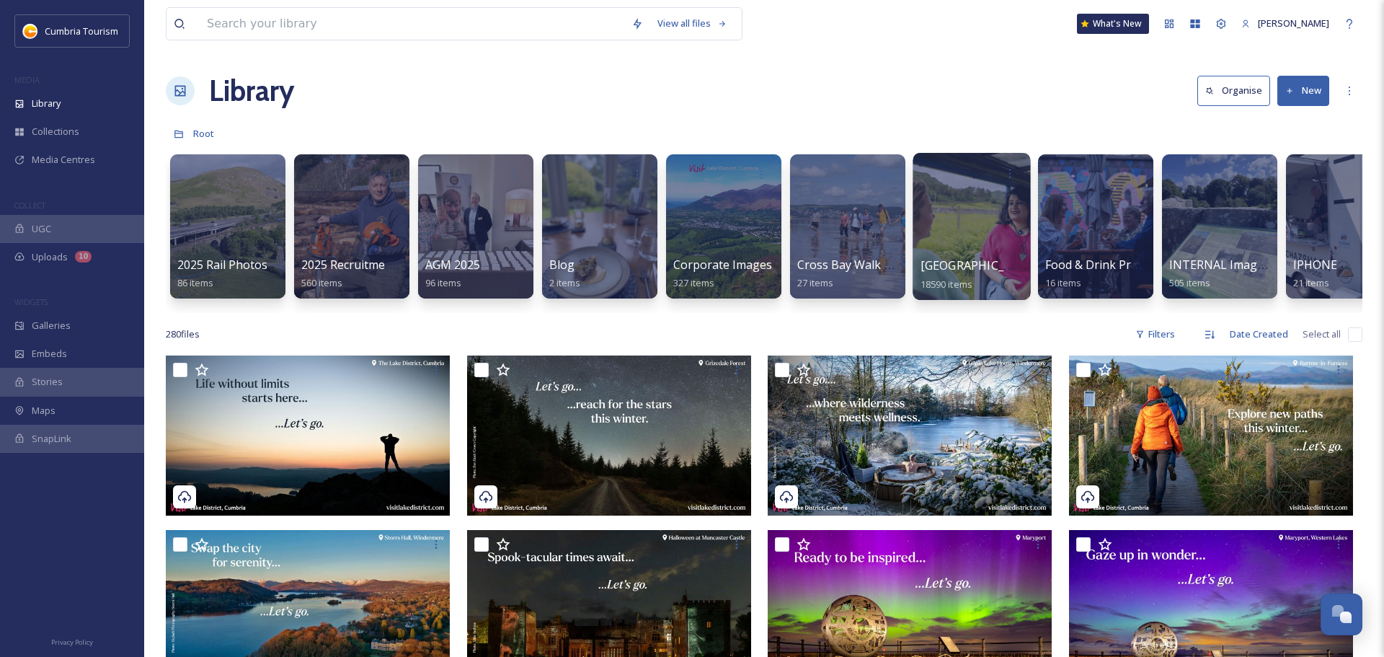
click at [985, 273] on span "[GEOGRAPHIC_DATA]" at bounding box center [979, 265] width 118 height 16
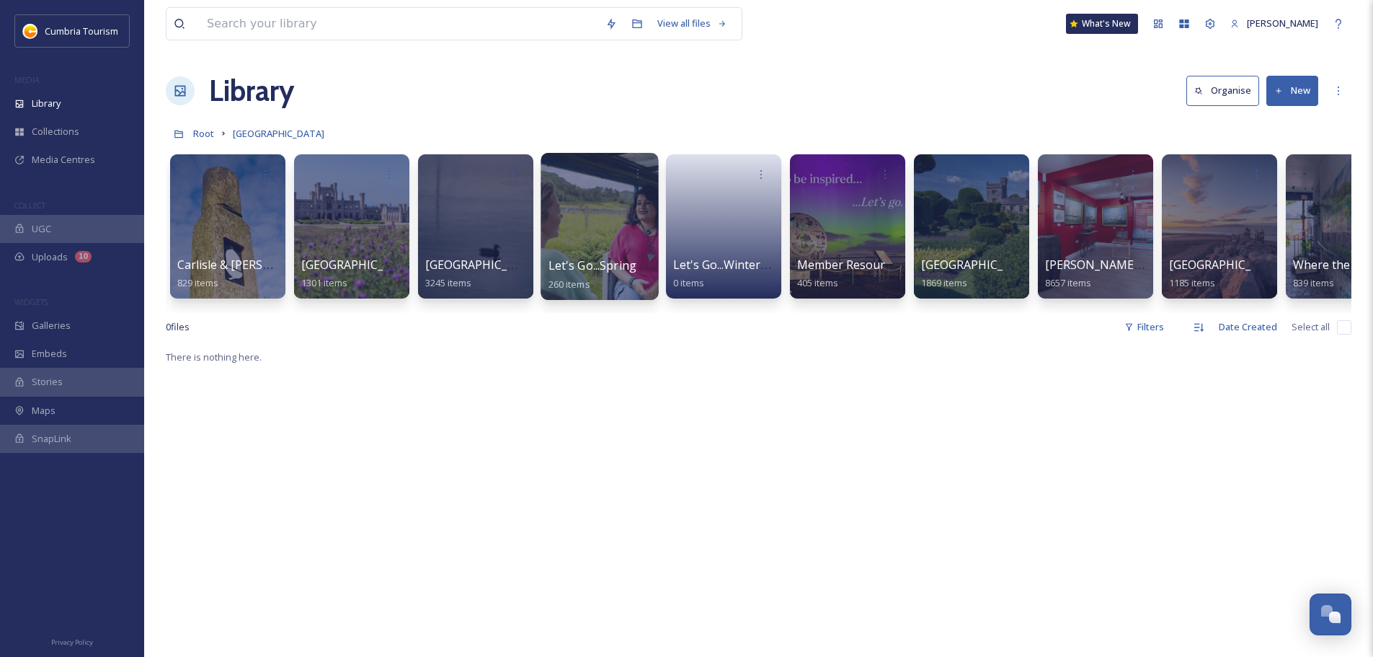
click at [601, 246] on div at bounding box center [598, 226] width 117 height 147
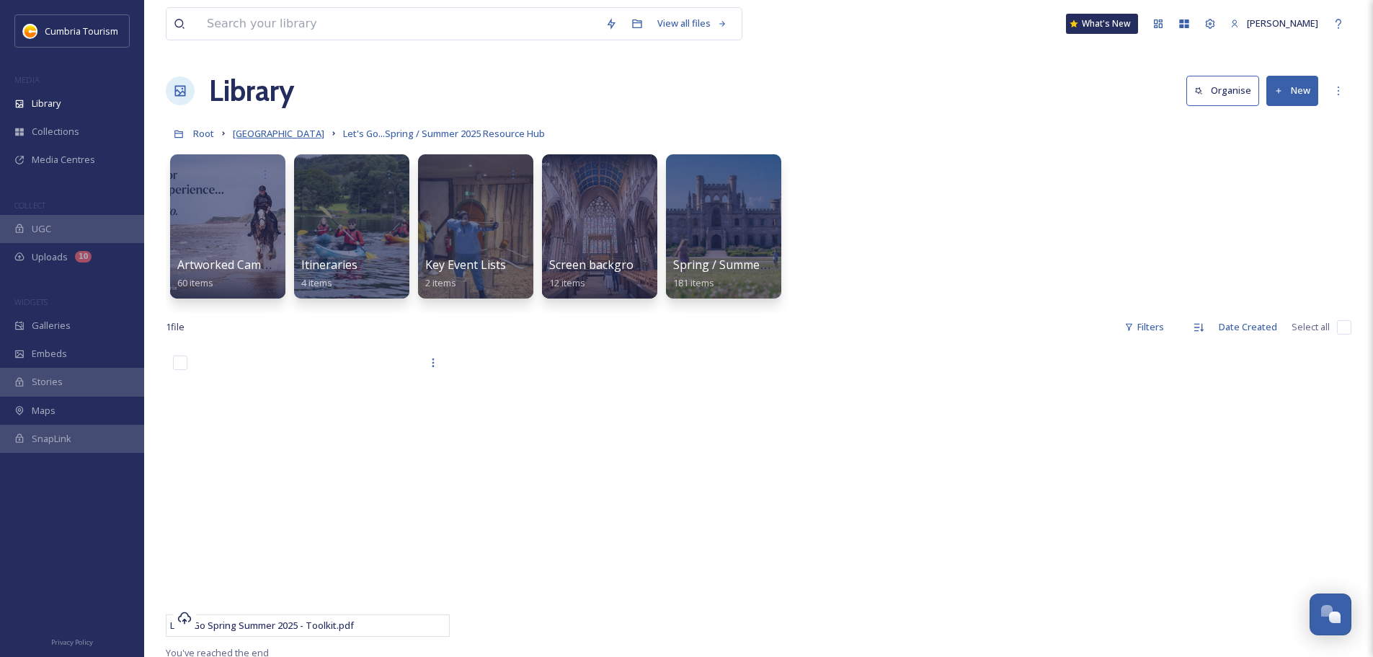
click at [278, 130] on span "[GEOGRAPHIC_DATA]" at bounding box center [279, 133] width 92 height 13
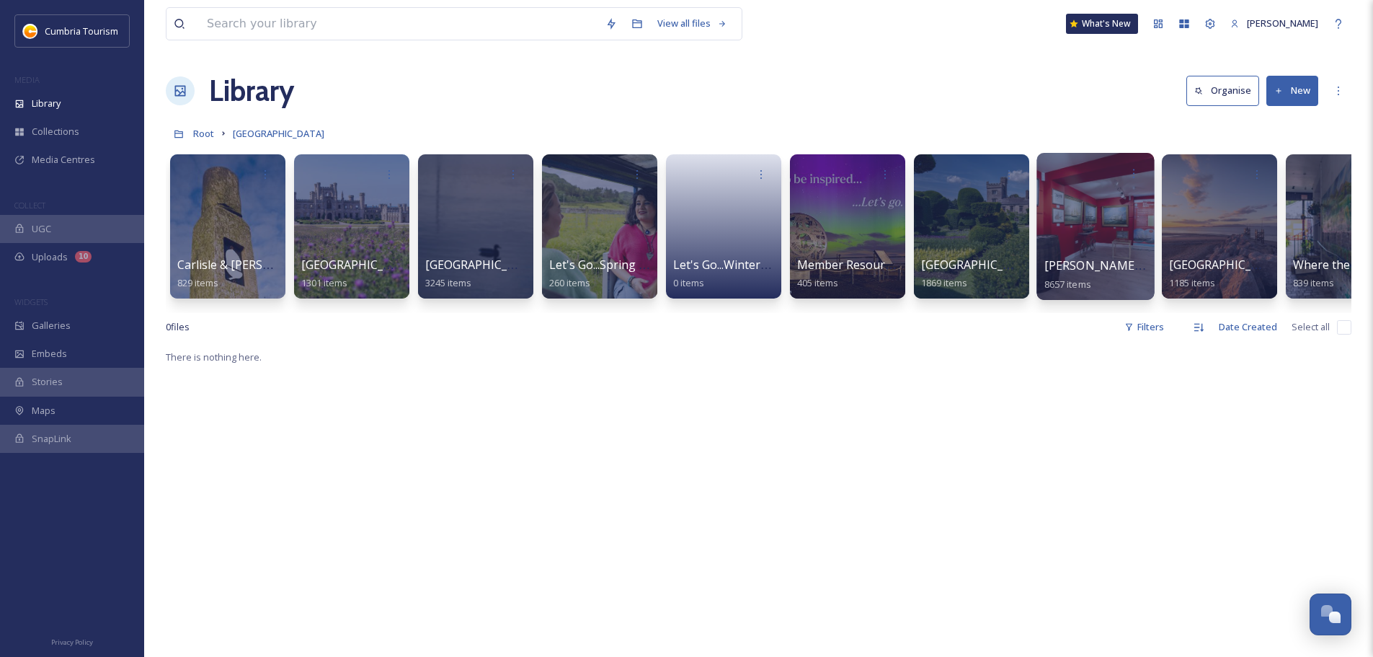
click at [1062, 260] on span "[PERSON_NAME] Uploads" at bounding box center [1115, 265] width 143 height 16
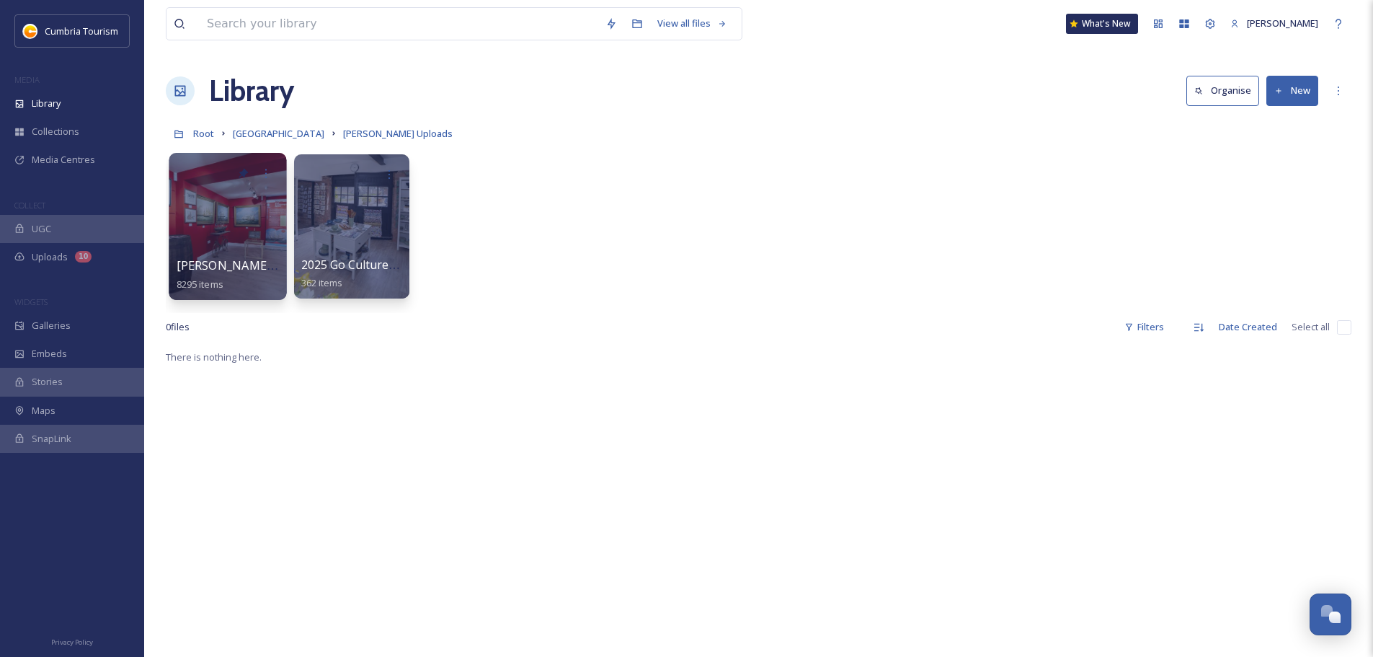
click at [219, 277] on span "8295 items" at bounding box center [200, 283] width 47 height 13
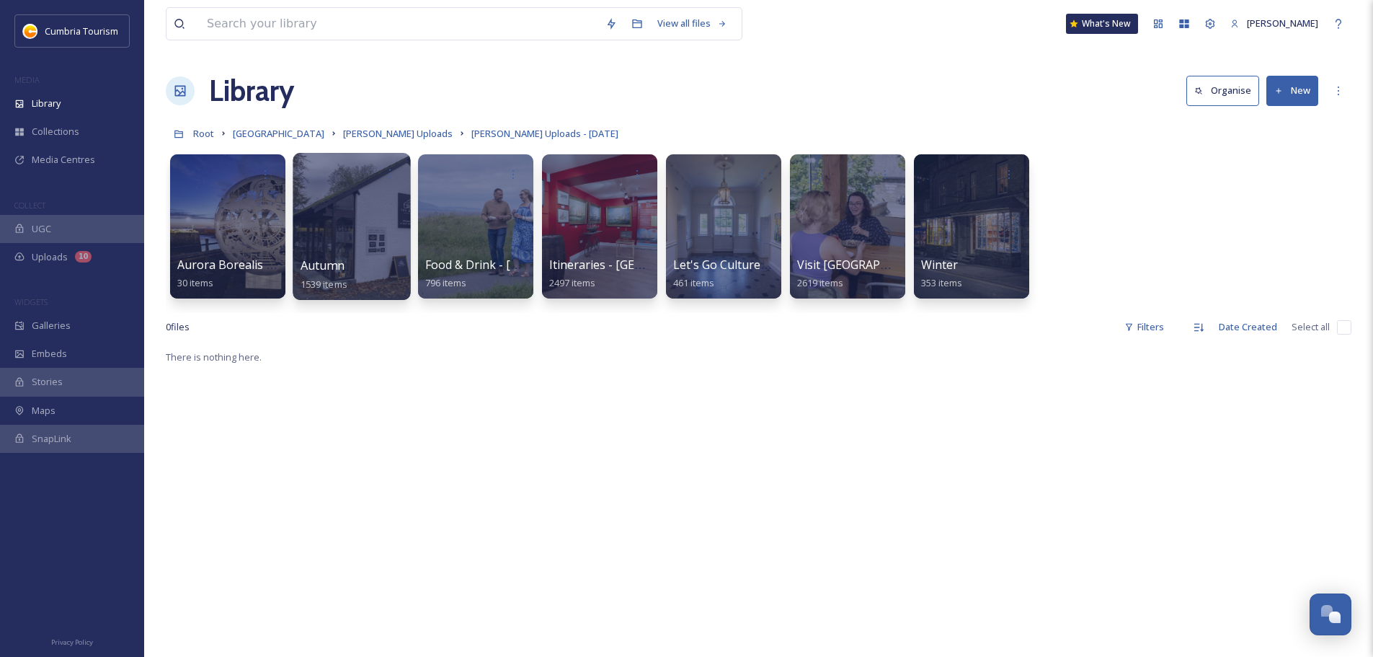
click at [329, 259] on span "Autumn" at bounding box center [323, 265] width 44 height 16
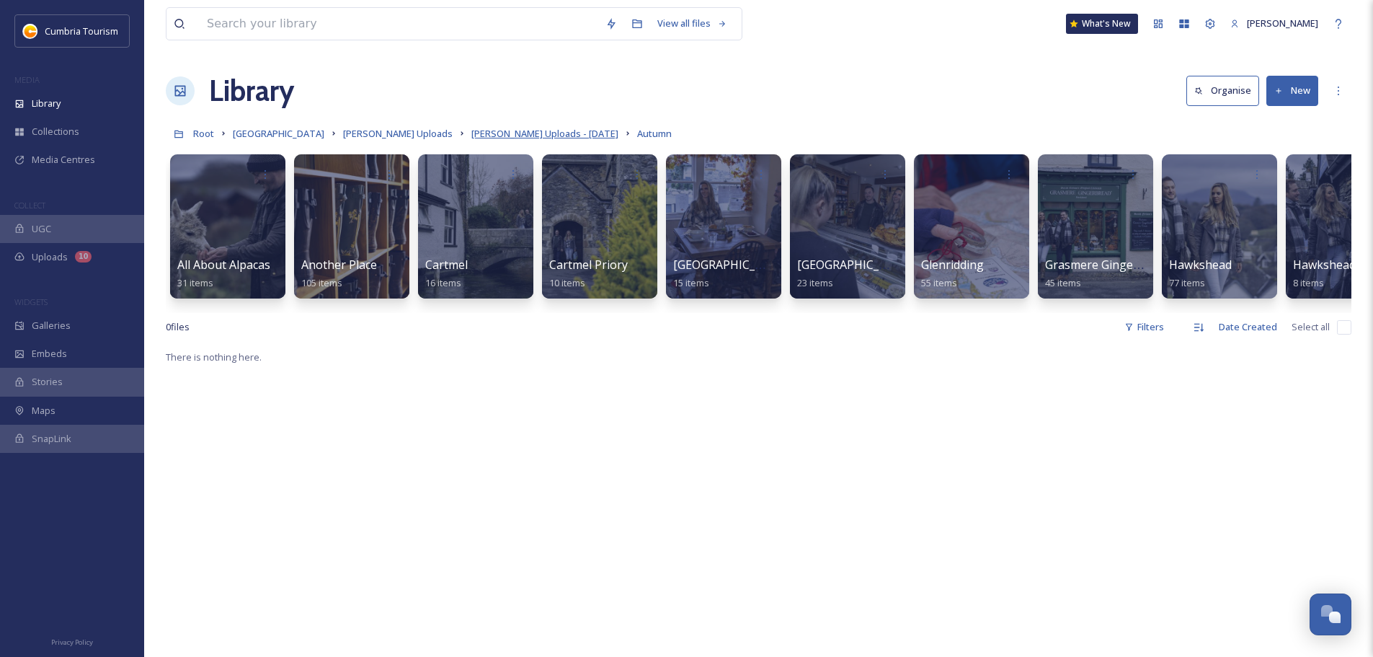
click at [515, 128] on span "[PERSON_NAME] Uploads - [DATE]" at bounding box center [544, 133] width 147 height 13
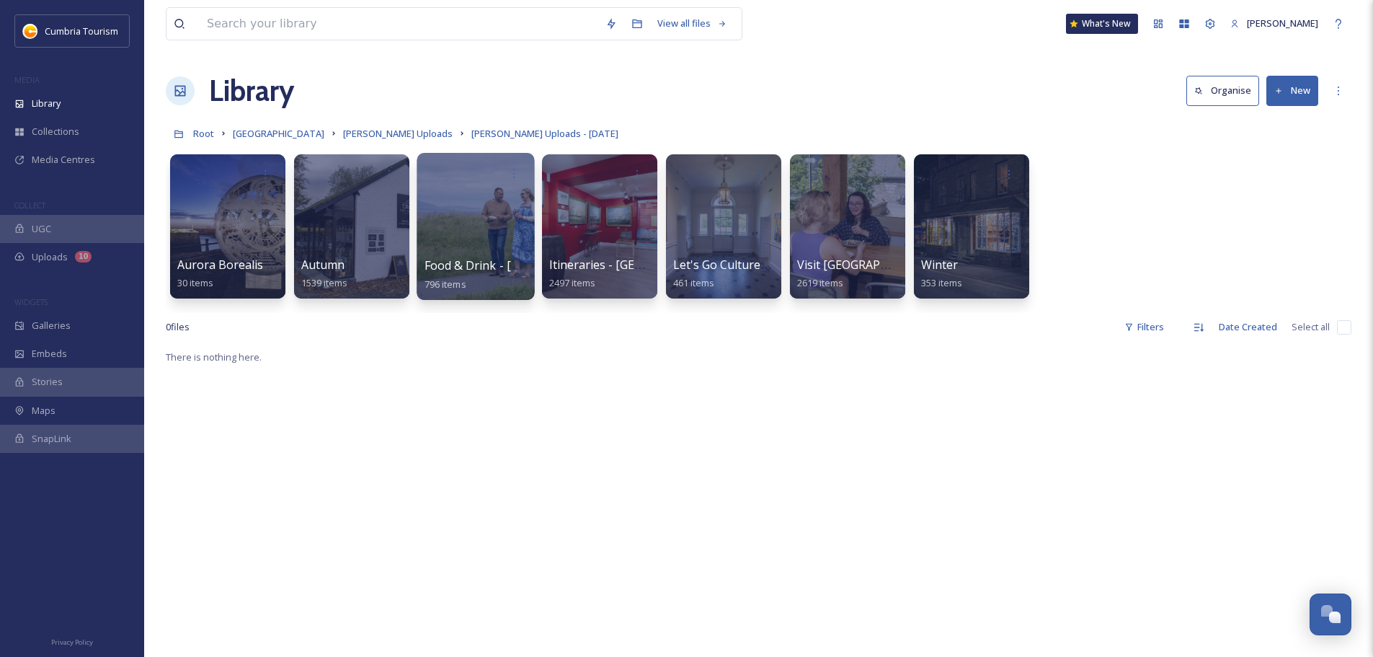
click at [485, 264] on span "Food & Drink - [GEOGRAPHIC_DATA]" at bounding box center [524, 265] width 200 height 16
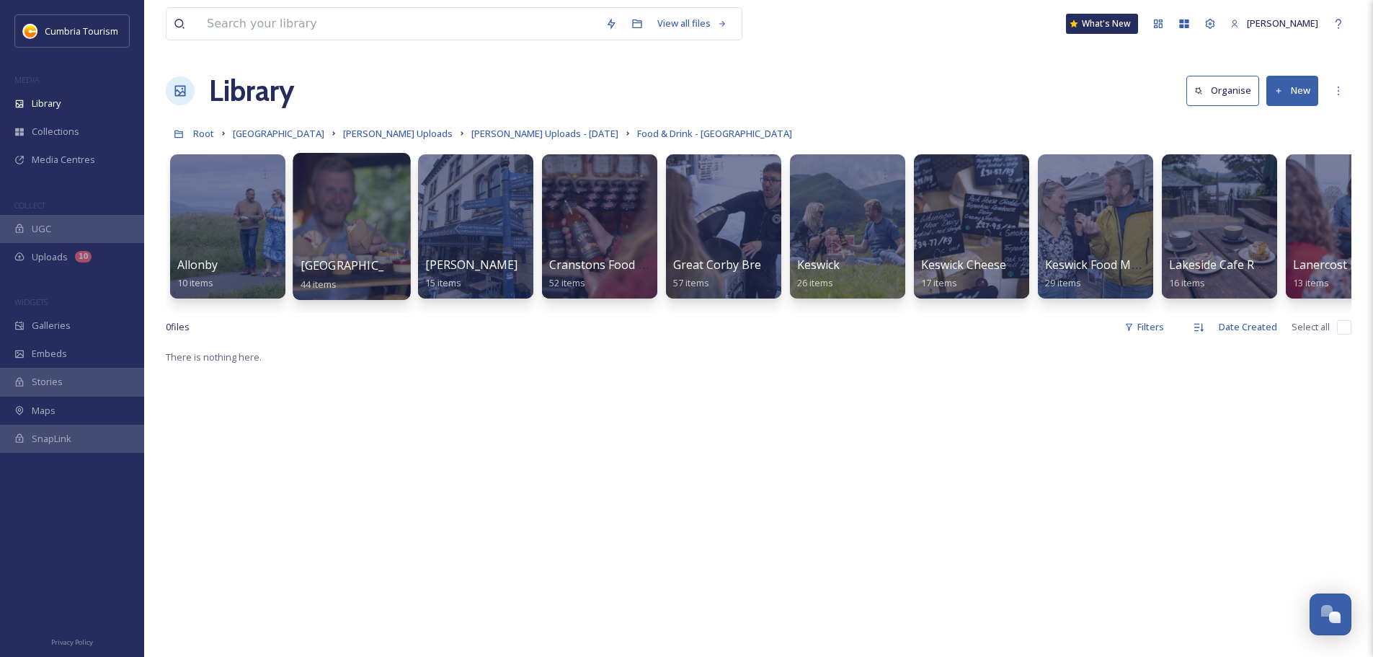
click at [375, 270] on span "[GEOGRAPHIC_DATA]" at bounding box center [360, 265] width 118 height 16
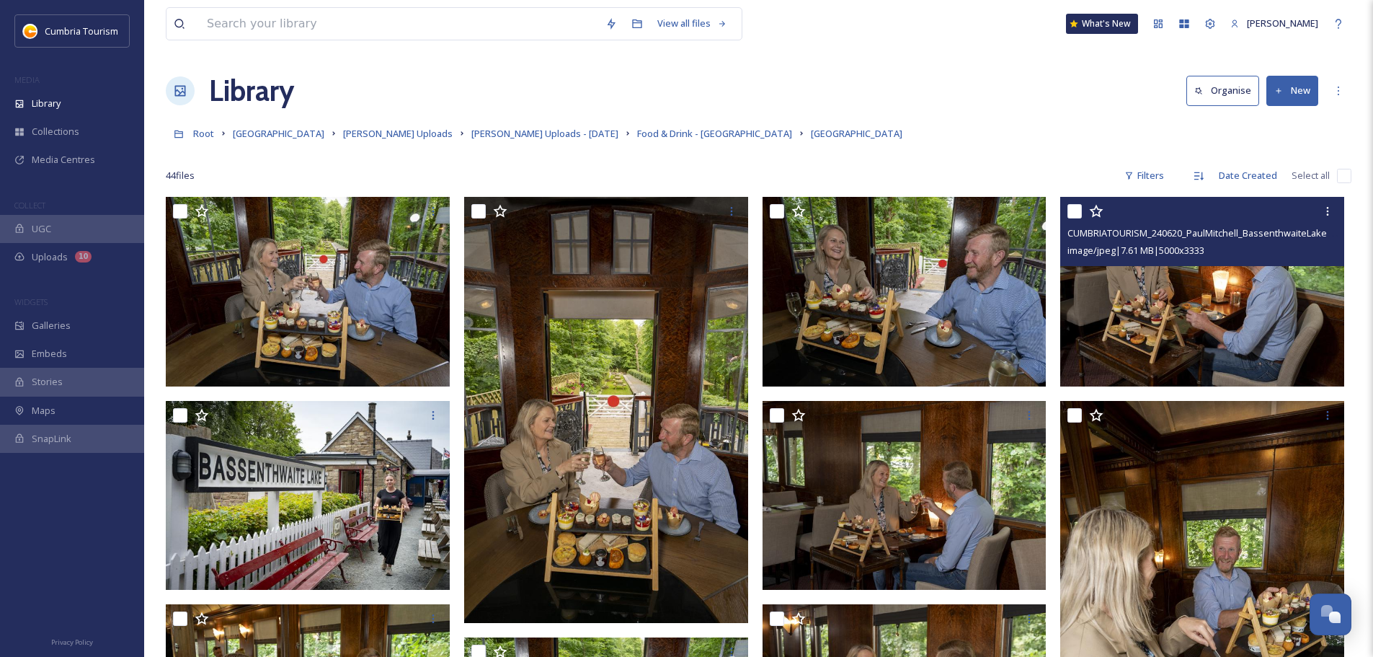
click at [1231, 285] on img at bounding box center [1202, 292] width 284 height 190
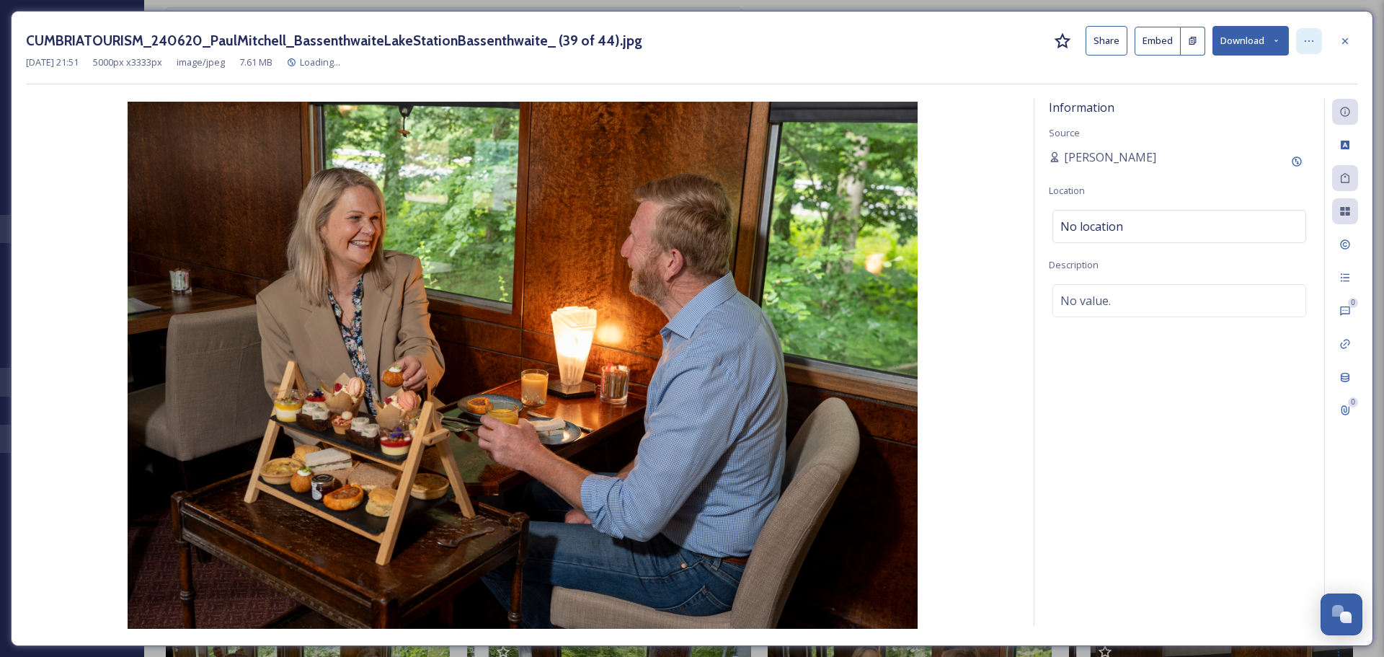
click at [1313, 41] on icon at bounding box center [1309, 41] width 12 height 12
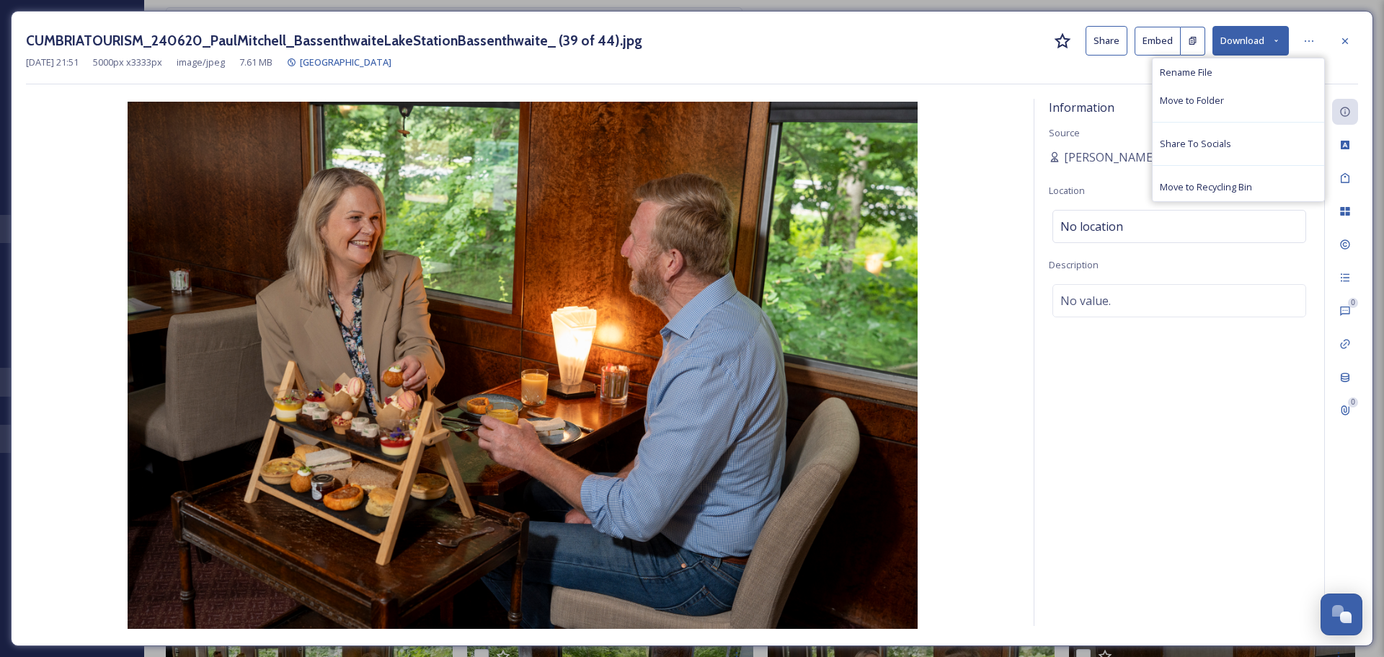
click at [1273, 40] on icon at bounding box center [1275, 40] width 9 height 9
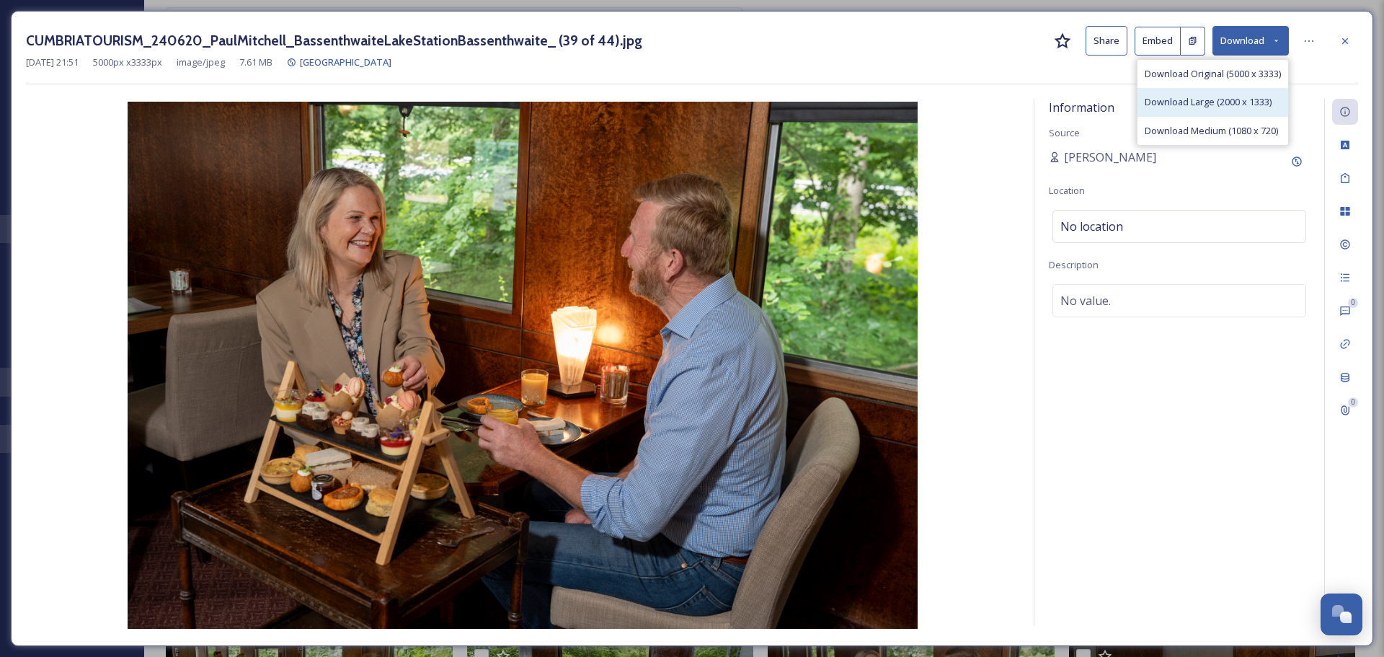
click at [1248, 94] on div "Download Large (2000 x 1333)" at bounding box center [1212, 102] width 151 height 28
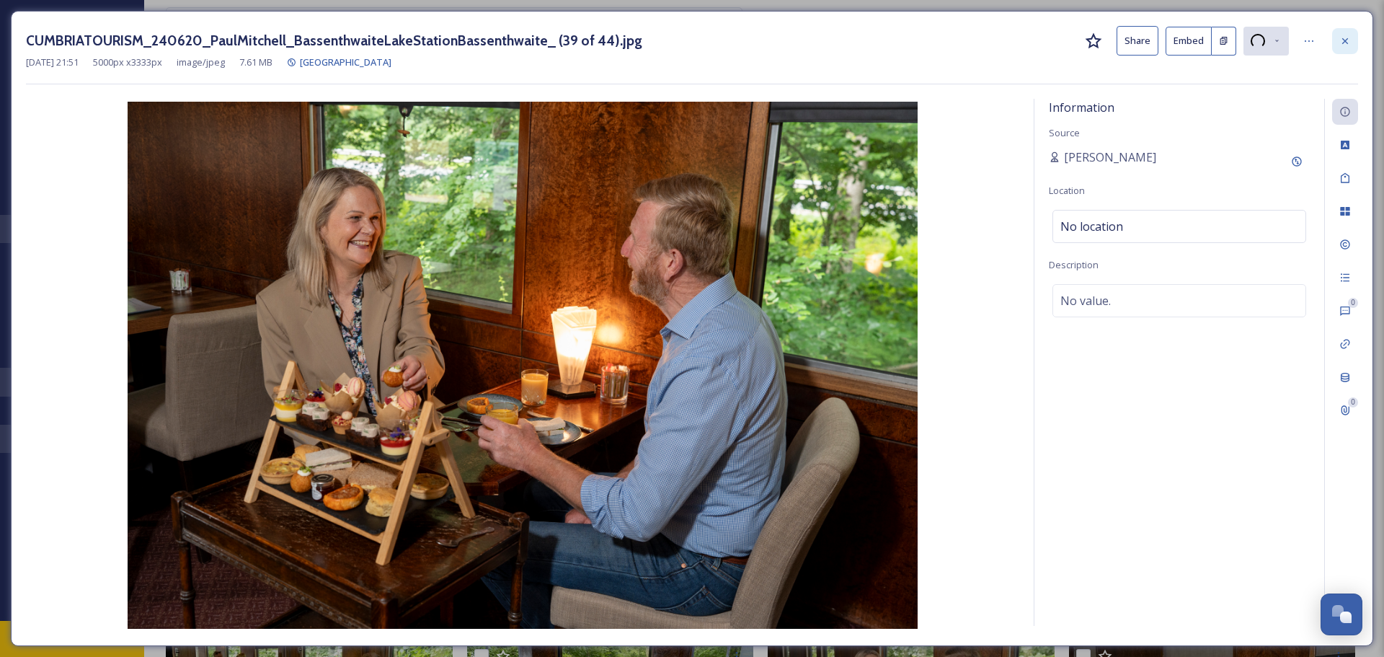
click at [1349, 42] on icon at bounding box center [1345, 41] width 12 height 12
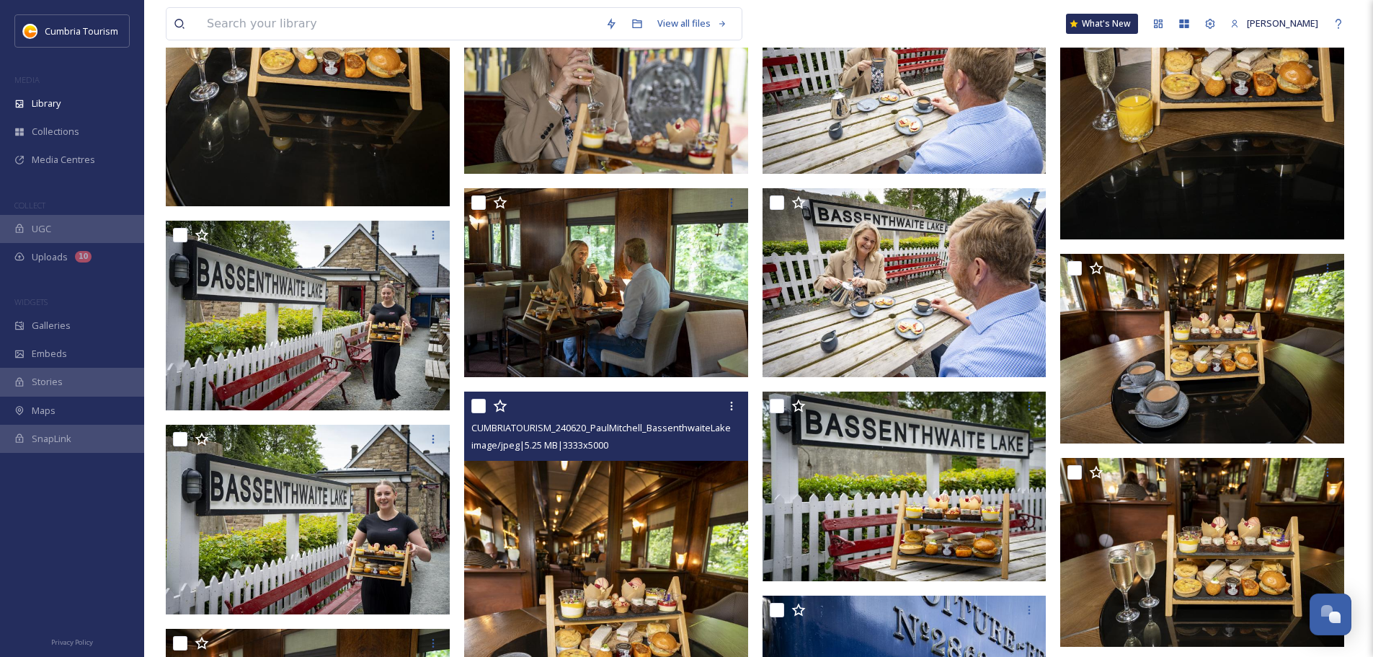
scroll to position [1946, 0]
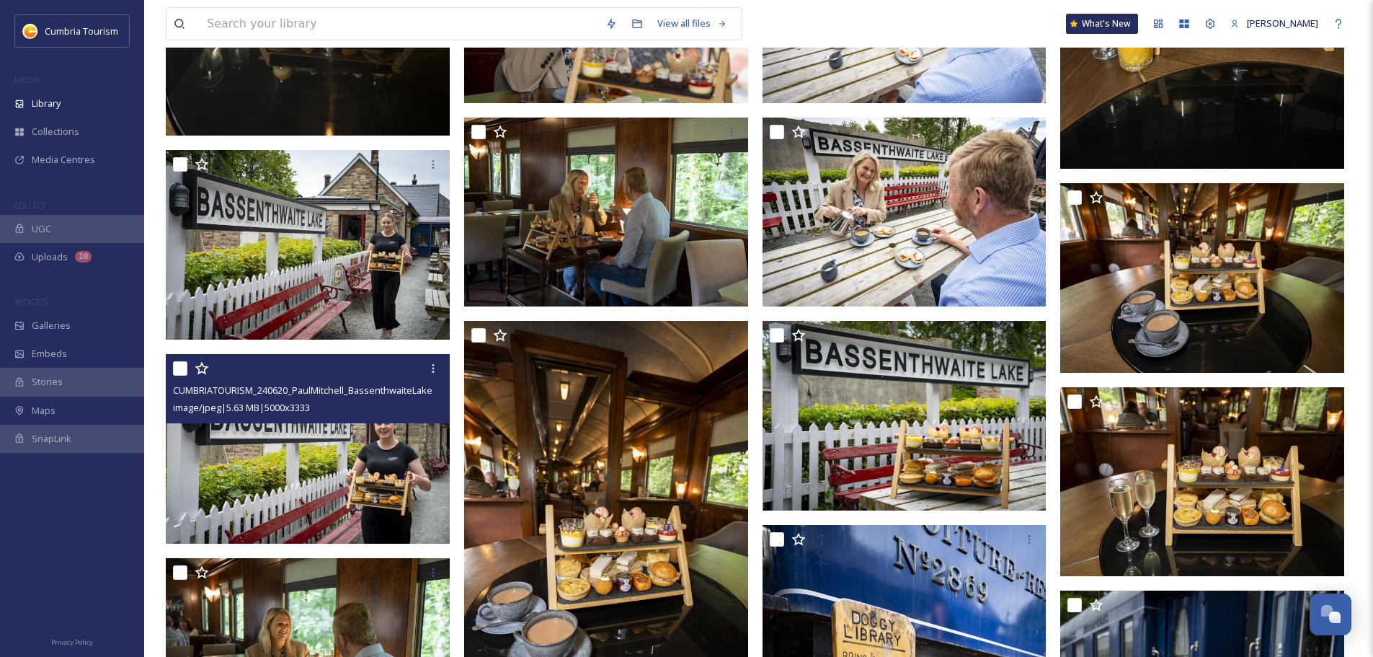
click at [381, 499] on img at bounding box center [308, 449] width 284 height 190
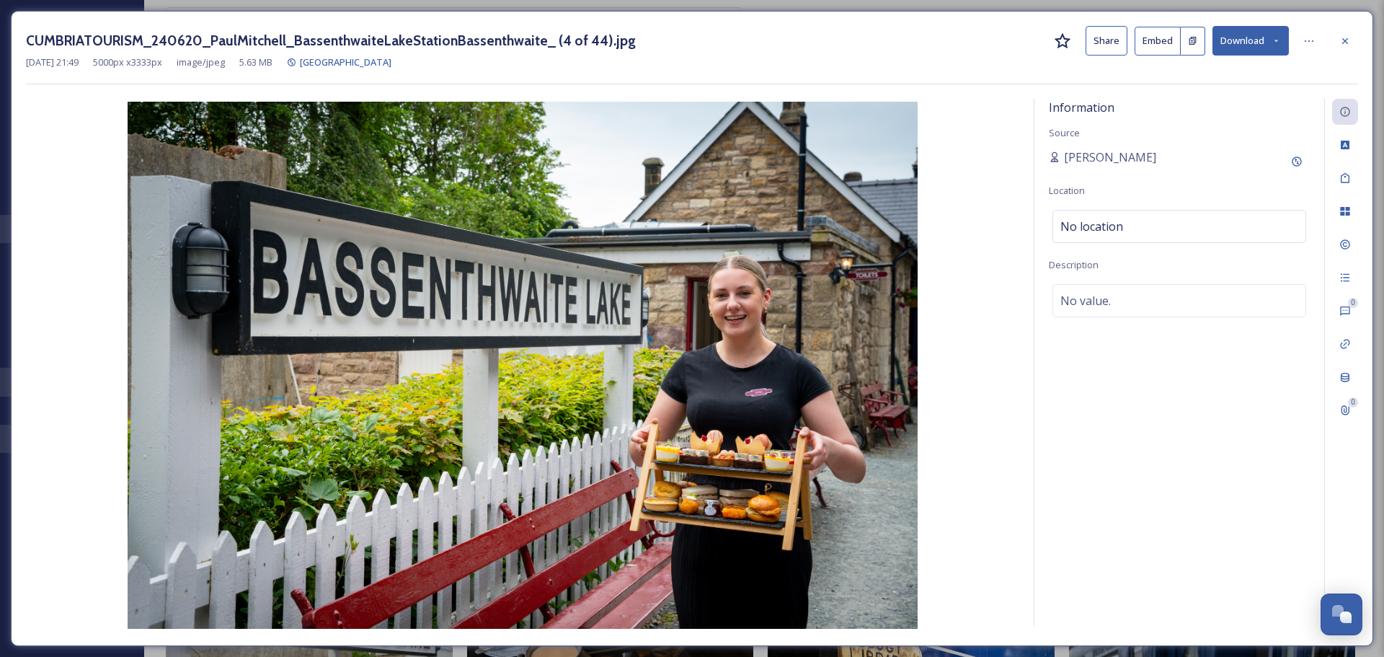
click at [1260, 35] on button "Download" at bounding box center [1250, 41] width 76 height 30
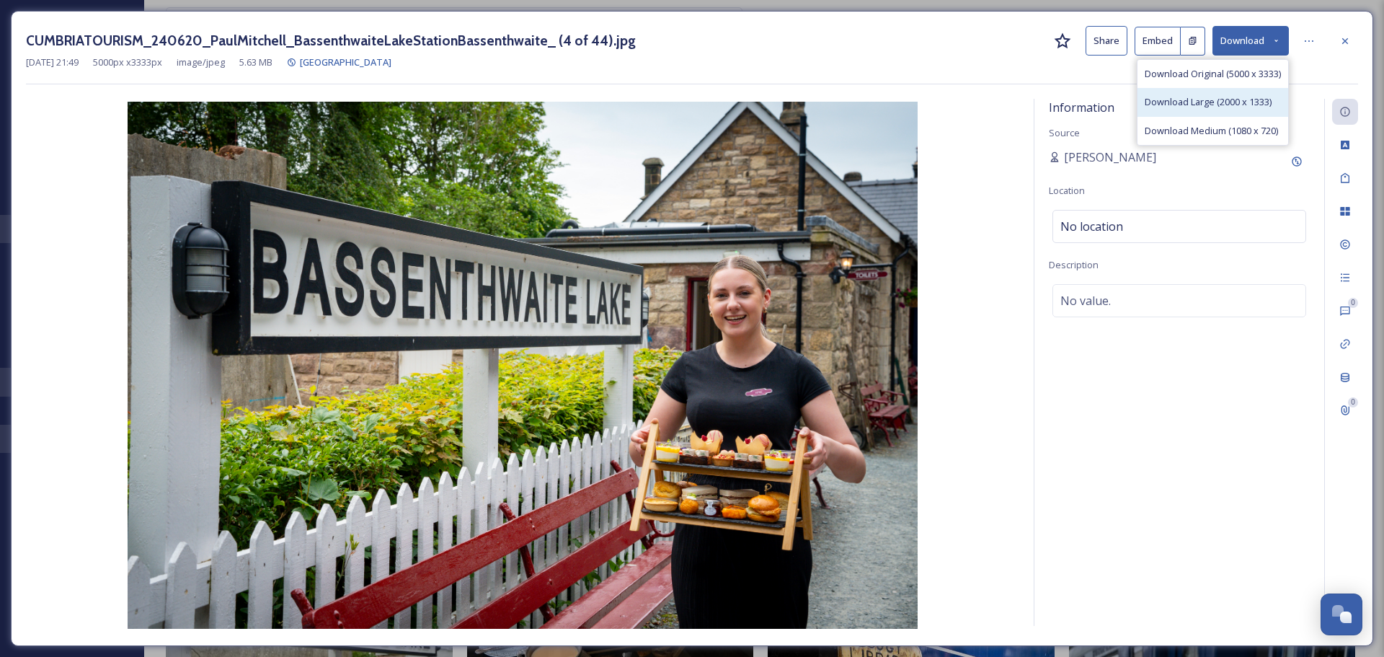
click at [1242, 106] on span "Download Large (2000 x 1333)" at bounding box center [1207, 102] width 127 height 14
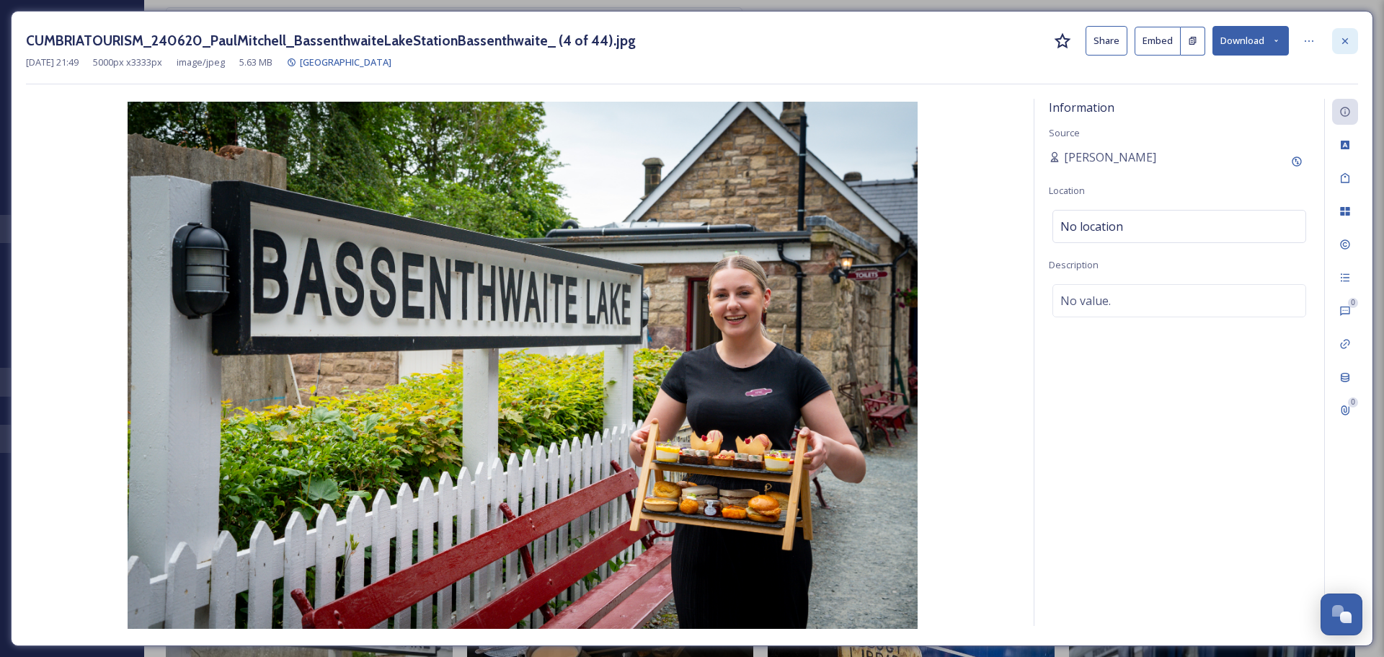
click at [1340, 46] on icon at bounding box center [1345, 41] width 12 height 12
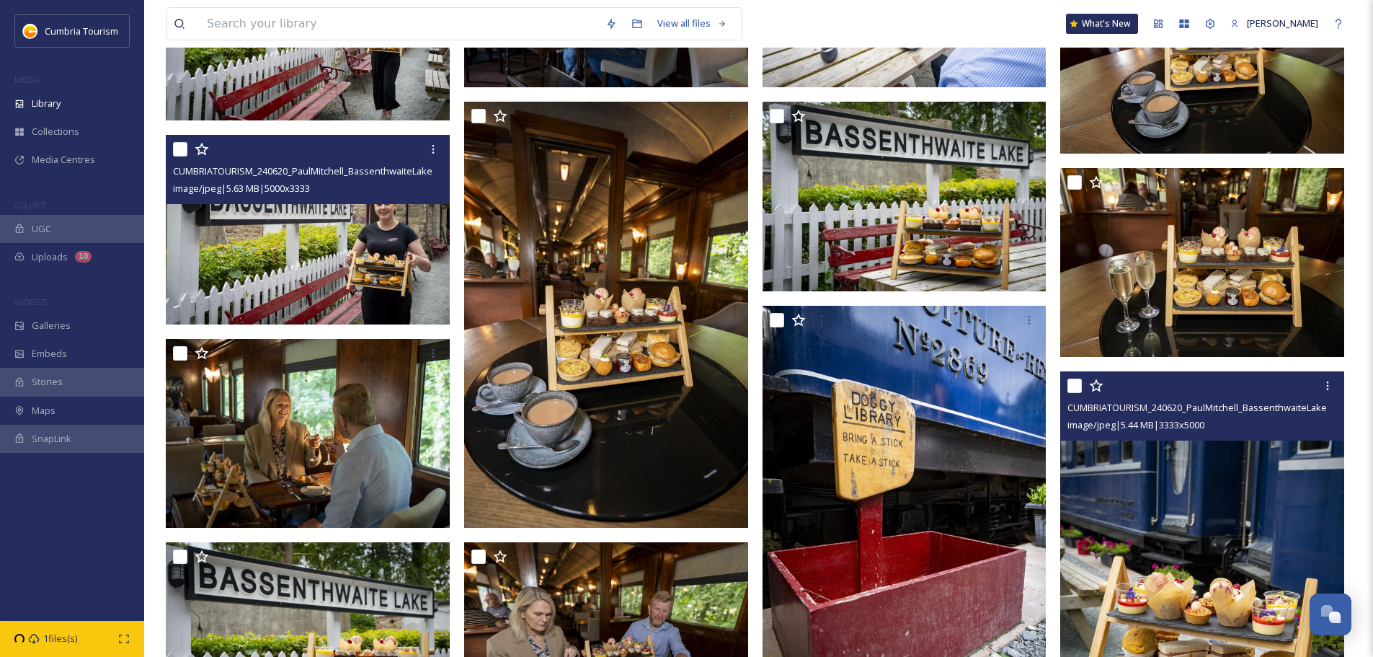
scroll to position [2162, 0]
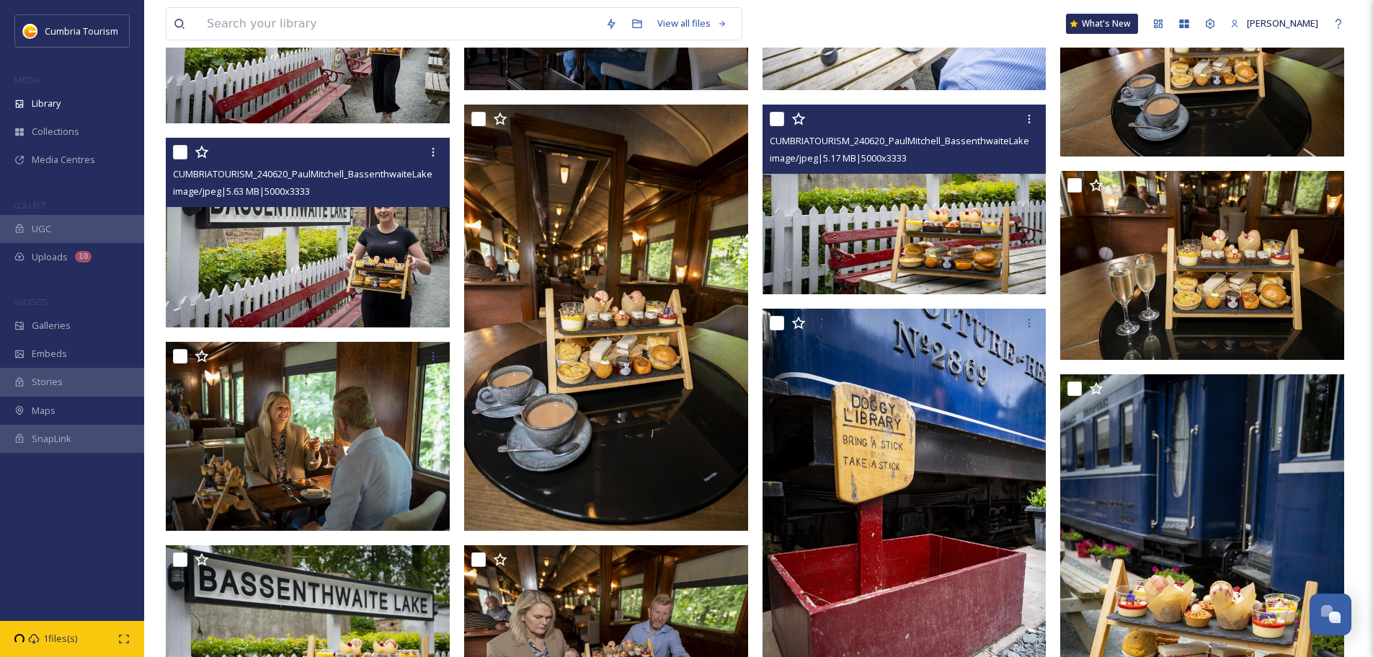
click at [979, 257] on img at bounding box center [904, 199] width 284 height 190
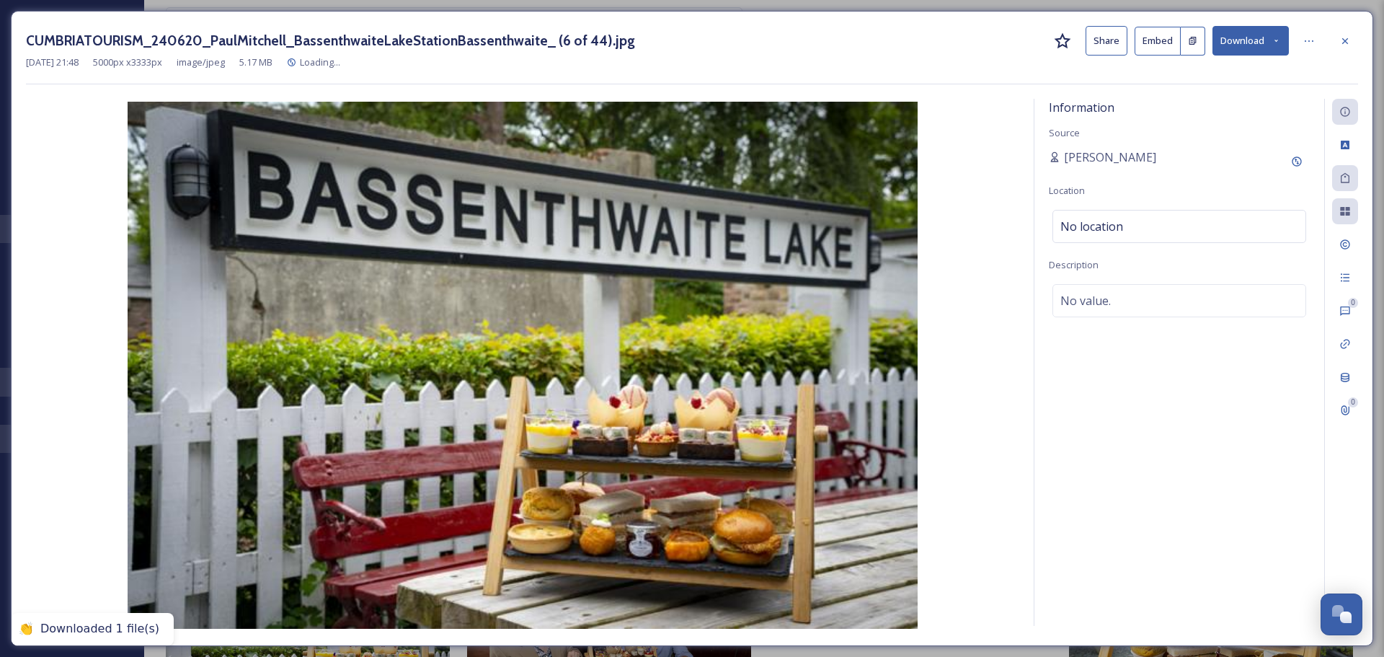
click at [1269, 45] on button "Download" at bounding box center [1250, 41] width 76 height 30
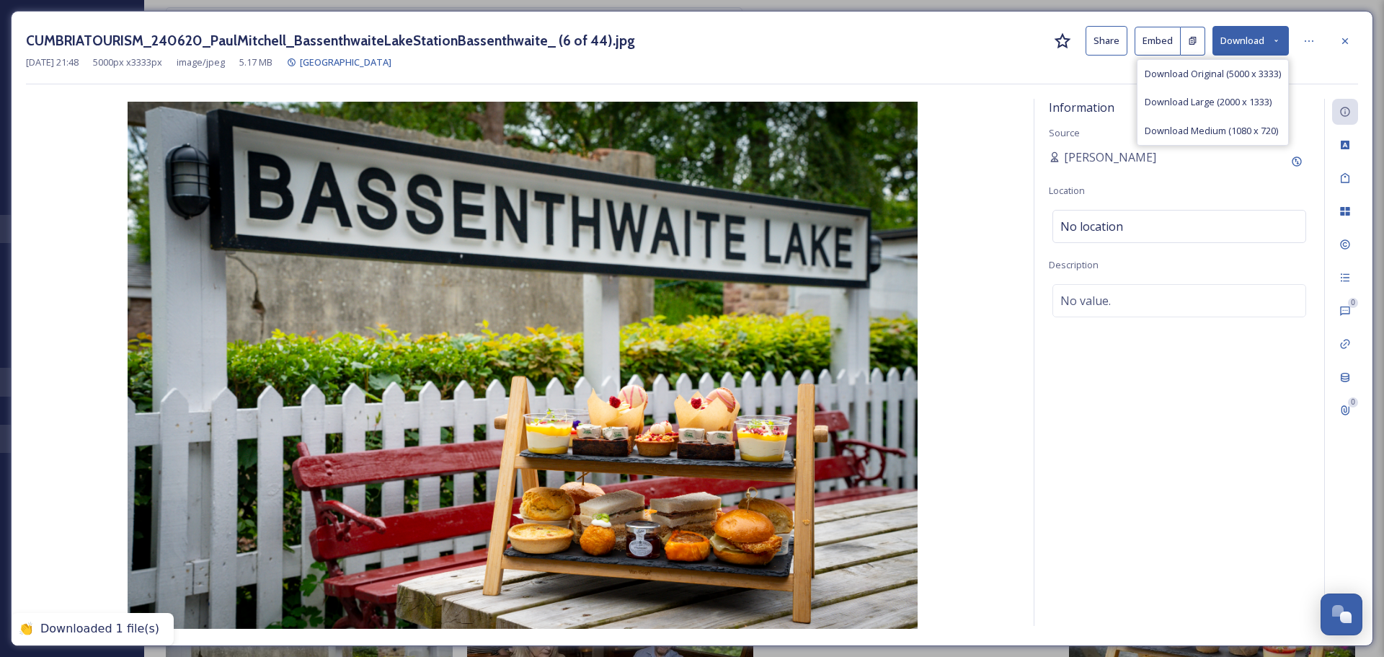
drag, startPoint x: 1231, startPoint y: 186, endPoint x: 1257, endPoint y: 131, distance: 60.6
click at [1231, 186] on div "Information Source [PERSON_NAME] Location No location Description No value." at bounding box center [1179, 362] width 290 height 527
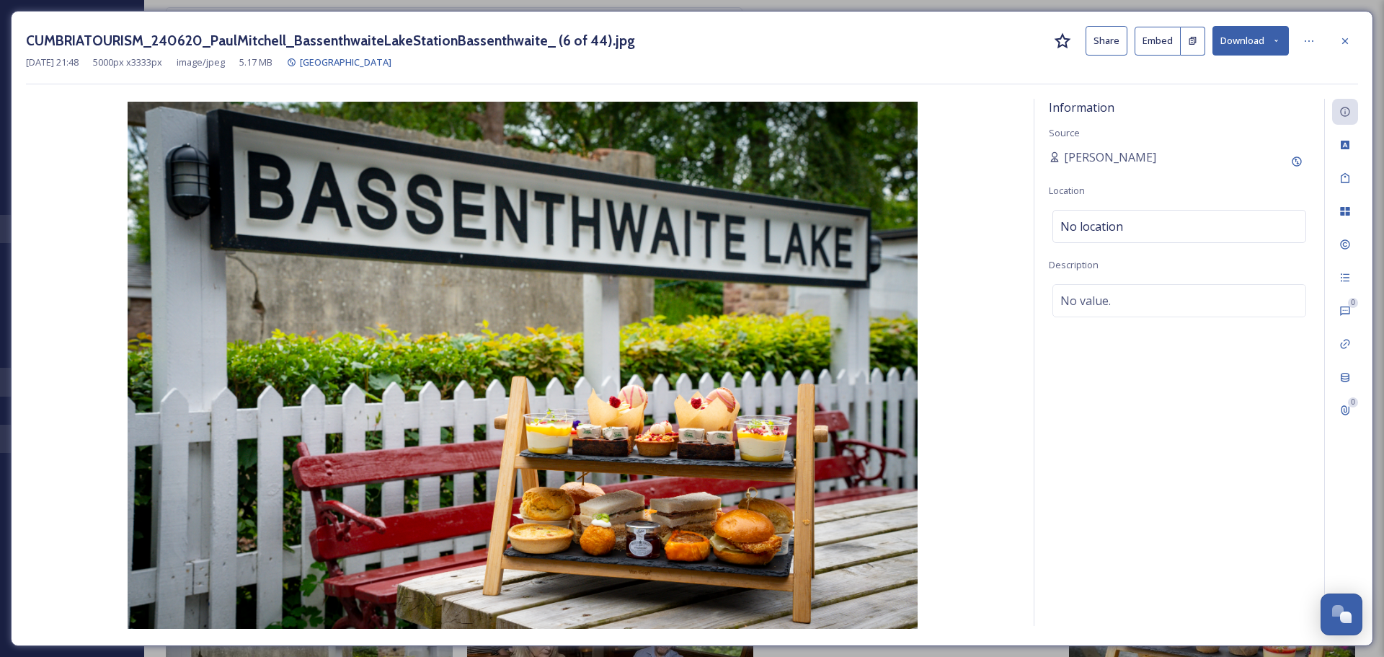
click at [1275, 33] on button "Download" at bounding box center [1250, 41] width 76 height 30
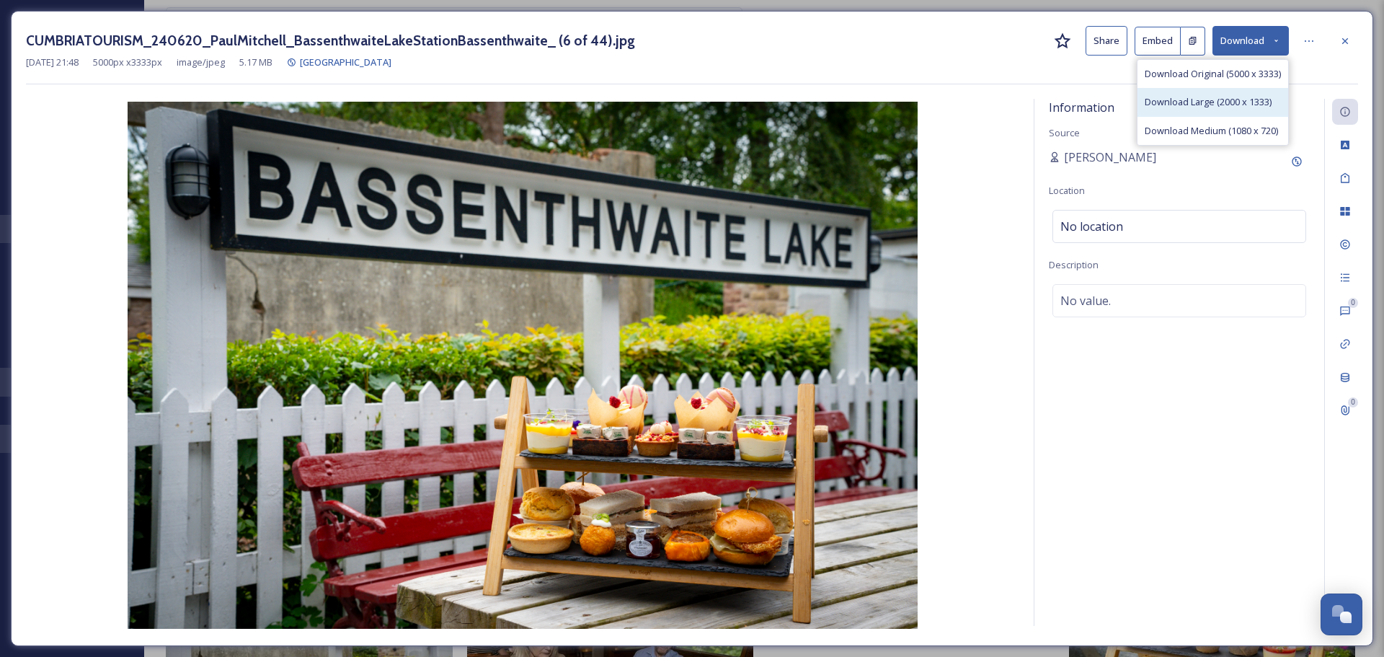
click at [1219, 107] on span "Download Large (2000 x 1333)" at bounding box center [1207, 102] width 127 height 14
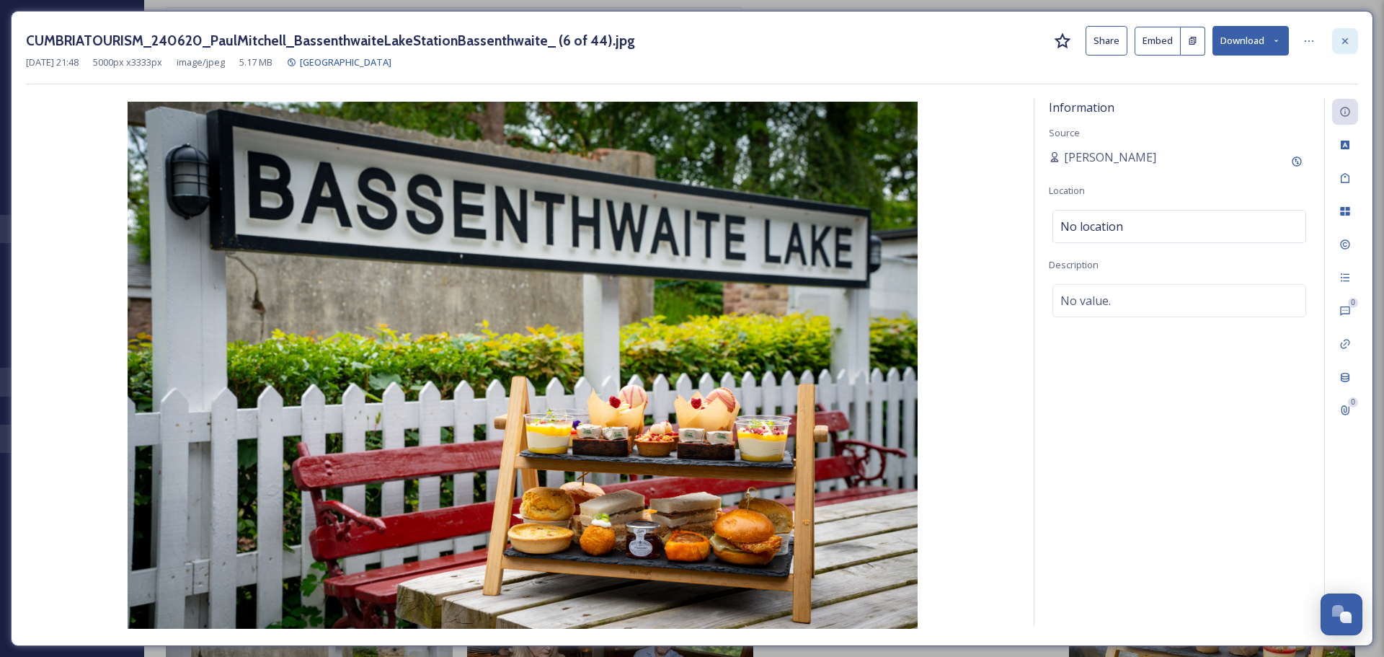
click at [1340, 41] on icon at bounding box center [1345, 41] width 12 height 12
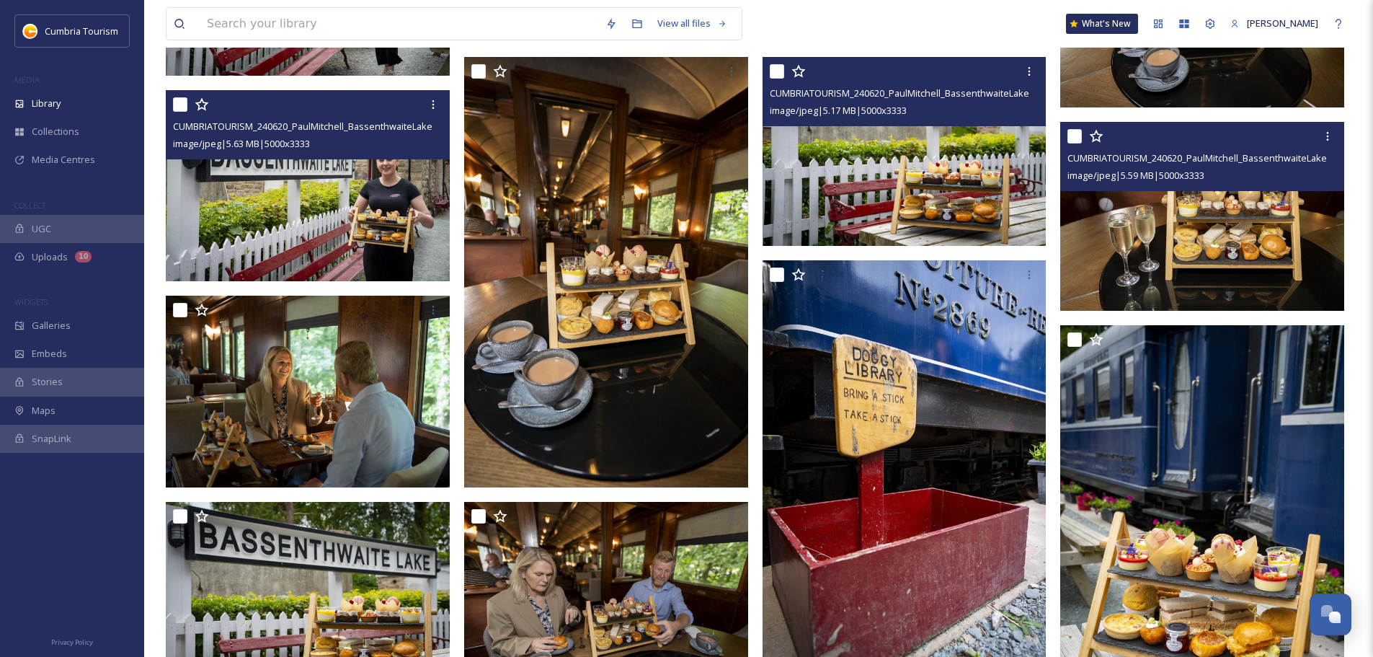
scroll to position [2378, 0]
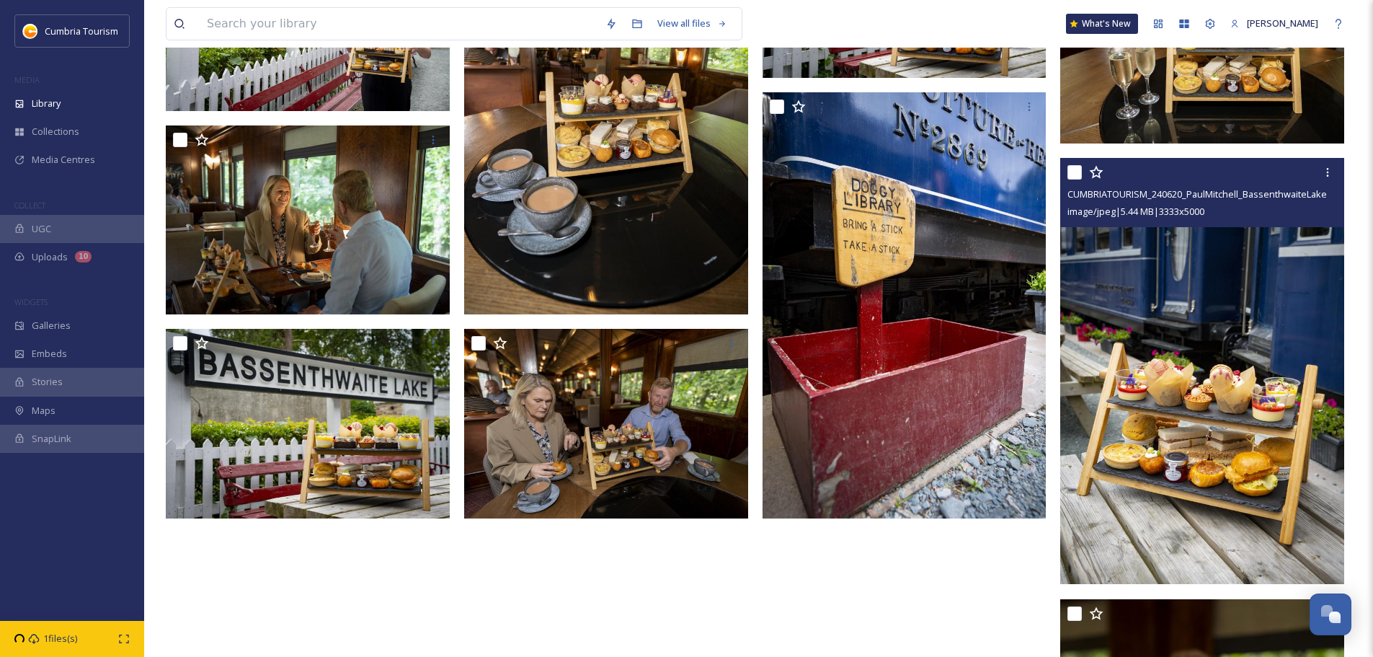
click at [1222, 387] on img at bounding box center [1202, 371] width 284 height 426
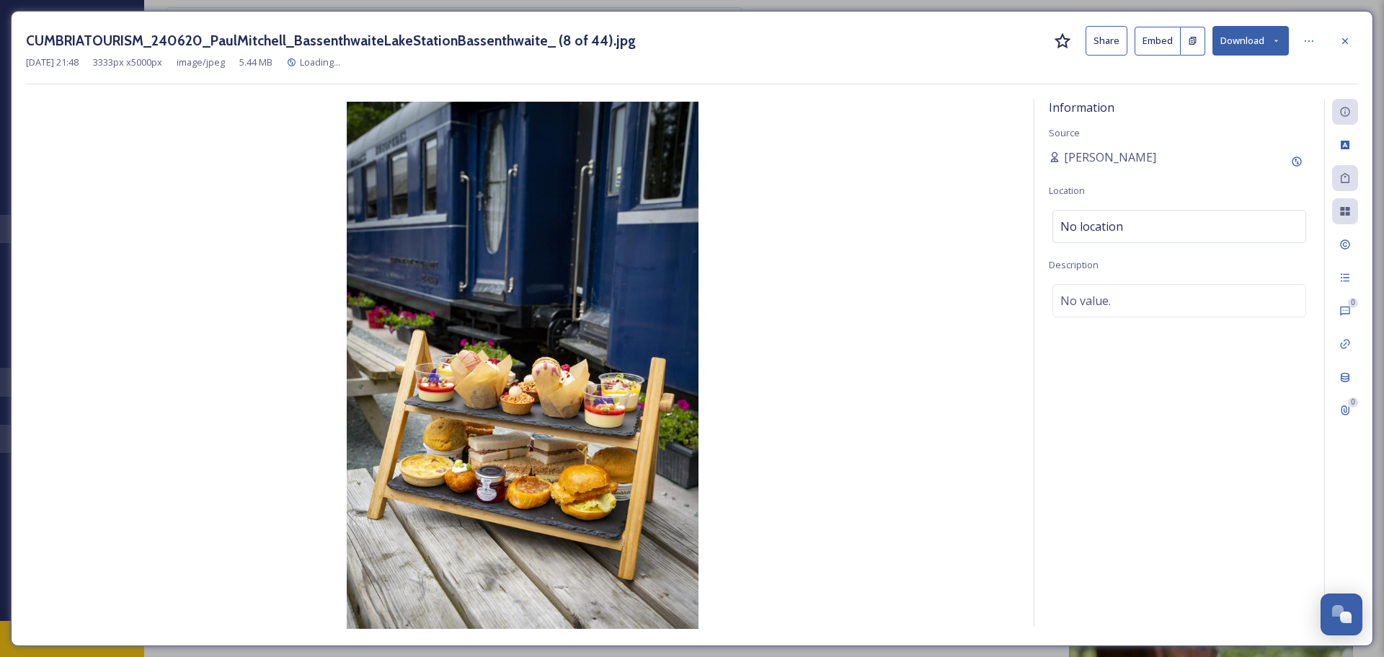
click at [1258, 53] on button "Download" at bounding box center [1250, 41] width 76 height 30
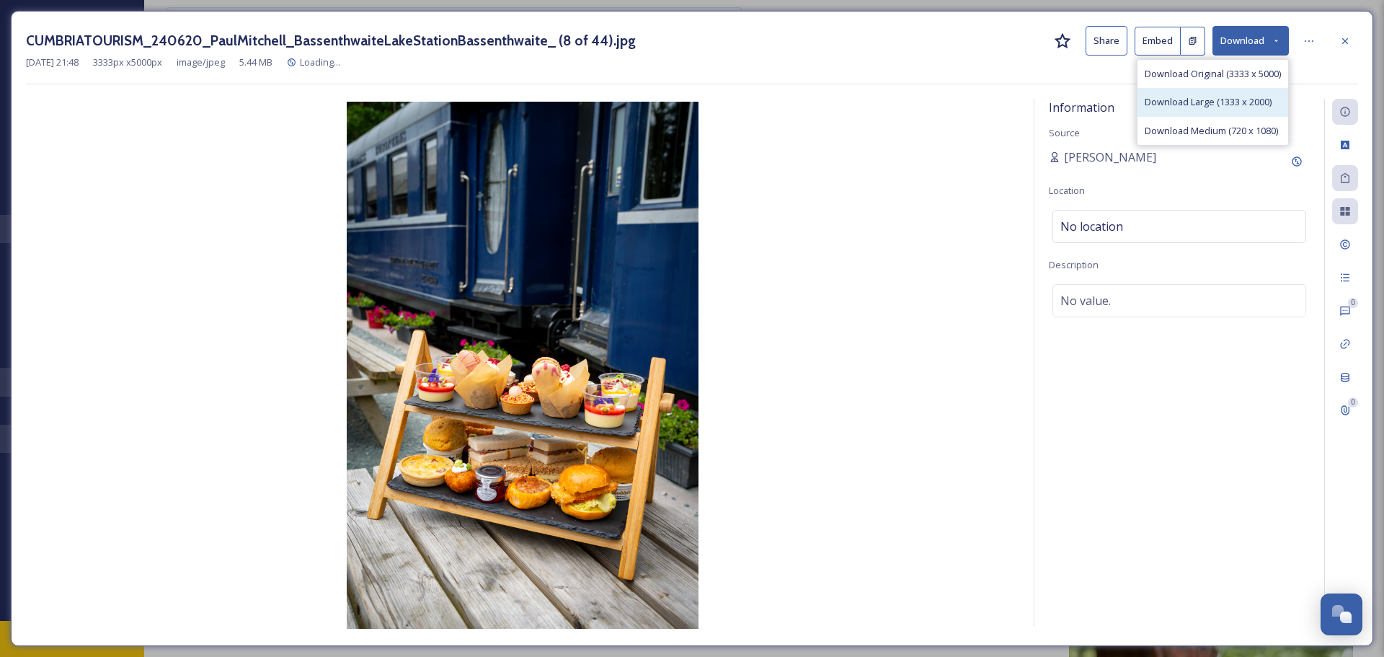
click at [1255, 110] on div "Download Large (1333 x 2000)" at bounding box center [1212, 102] width 151 height 28
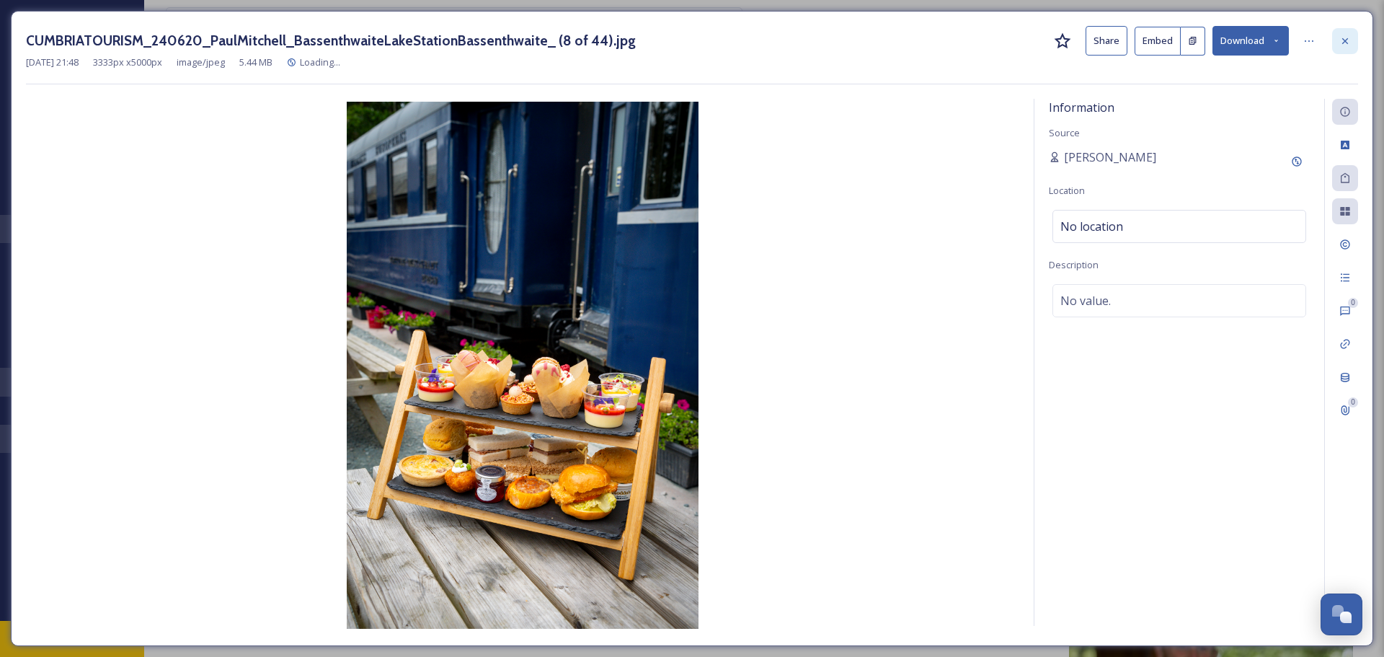
click at [1339, 44] on icon at bounding box center [1345, 41] width 12 height 12
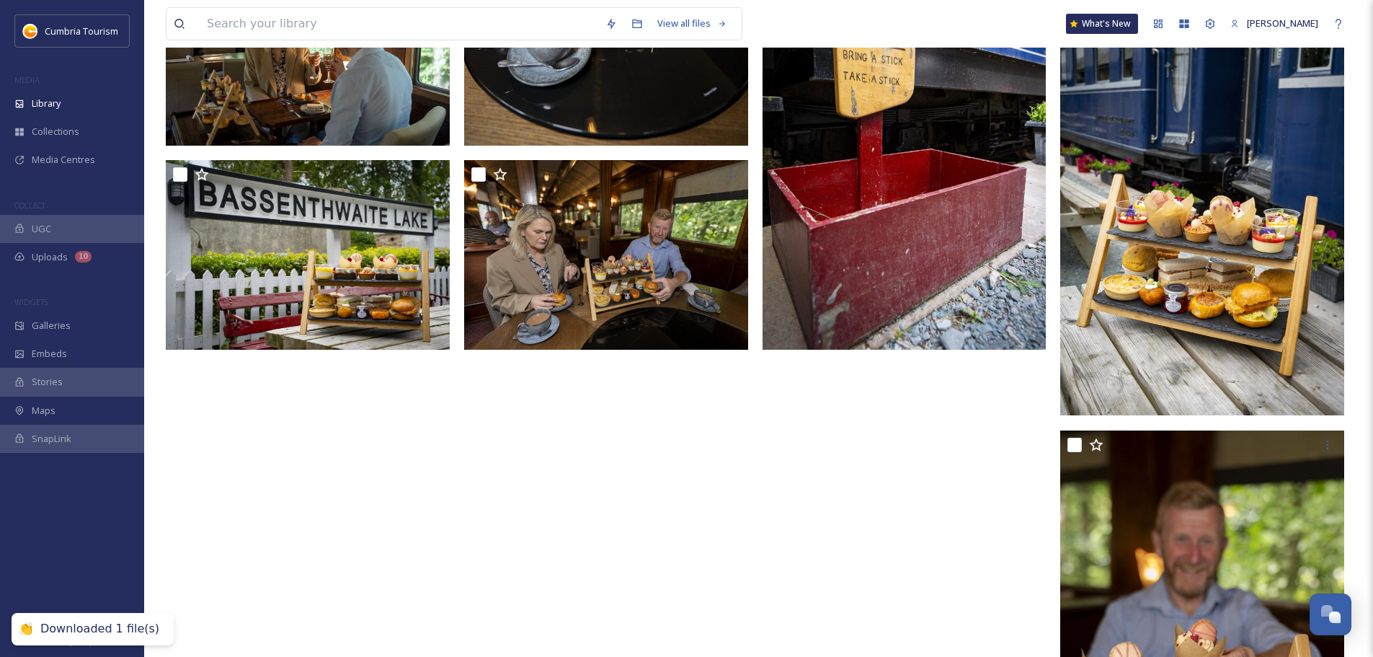
scroll to position [2811, 0]
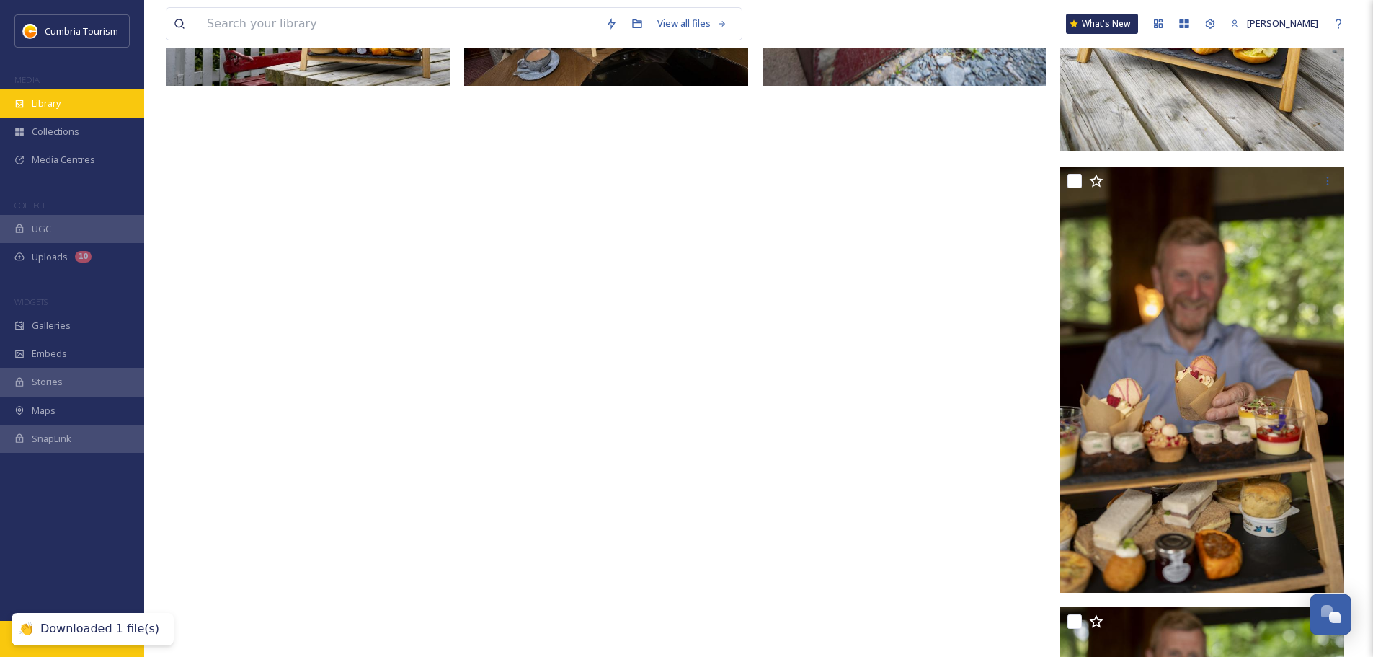
click at [47, 104] on span "Library" at bounding box center [46, 104] width 29 height 14
